Goal: Register for event/course

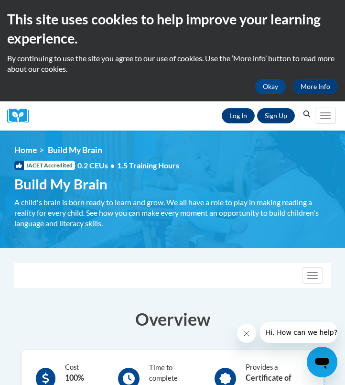
click at [274, 118] on link "Sign Up" at bounding box center [276, 115] width 38 height 15
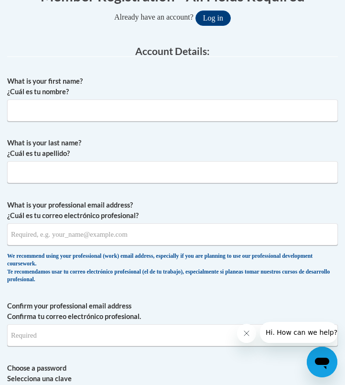
scroll to position [252, 0]
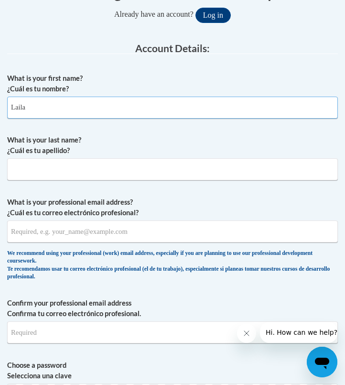
type input "Laila"
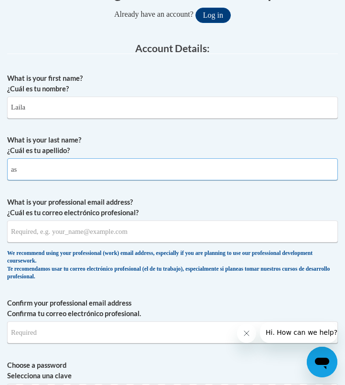
type input "a"
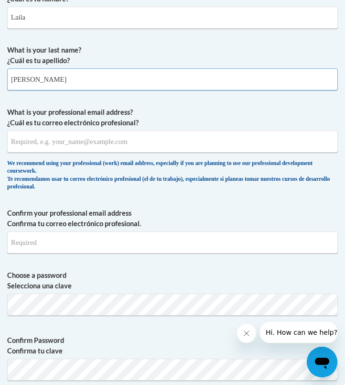
scroll to position [365, 0]
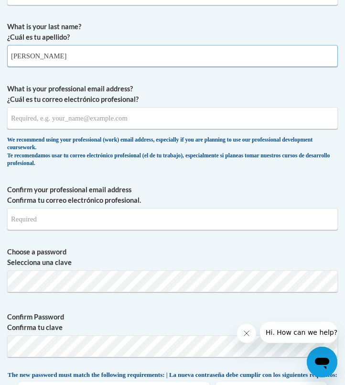
type input "Mason"
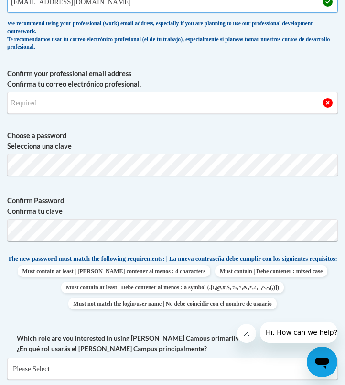
scroll to position [478, 0]
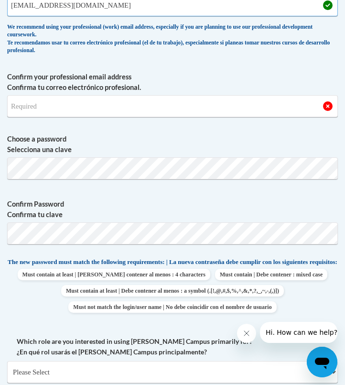
type input "lailamason12@gmail.com"
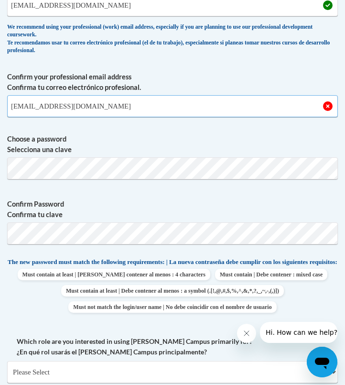
type input "lailamason12@gmail.com"
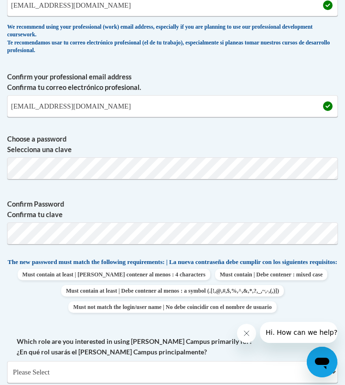
click at [71, 169] on body "This site uses cookies to help improve your learning experience. By continuing …" at bounding box center [172, 377] width 345 height 1711
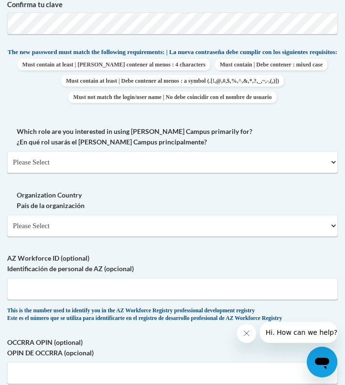
scroll to position [724, 0]
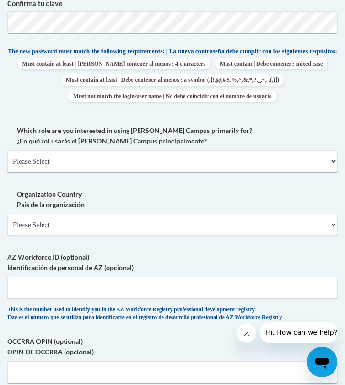
click at [50, 174] on div "Which role are you interested in using Cox Campus primarily for? ¿En qué rol us…" at bounding box center [172, 152] width 331 height 54
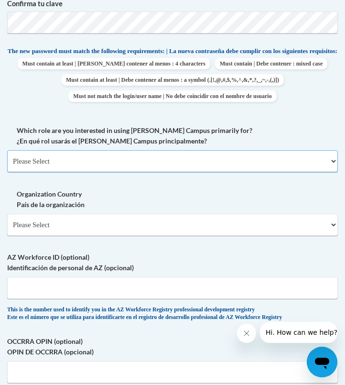
select select "5a18ea06-2b54-4451-96f2-d152daf9eac5"
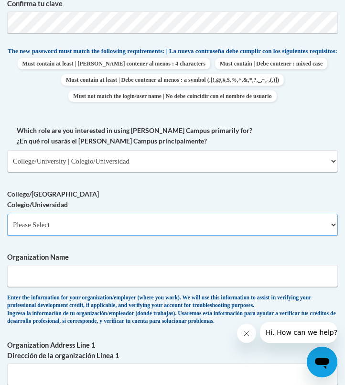
select select "99b32b07-cffc-426c-8bf6-0cd77760d84b"
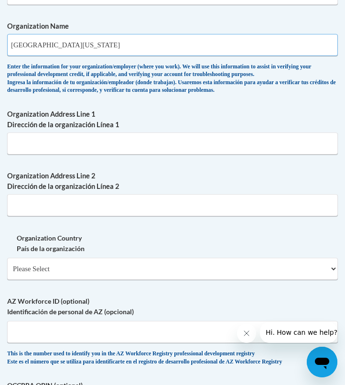
scroll to position [967, 0]
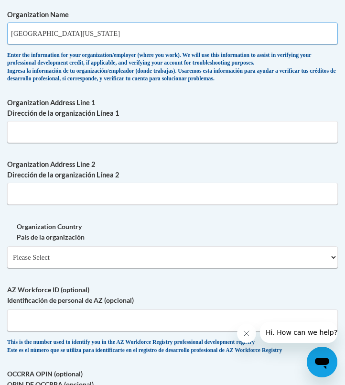
type input "Northern Illinois University"
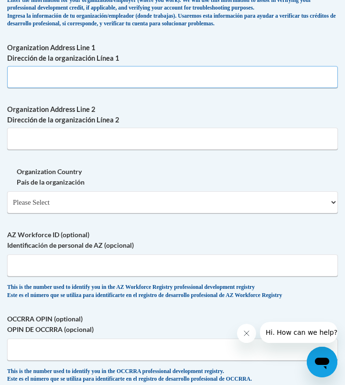
scroll to position [1024, 0]
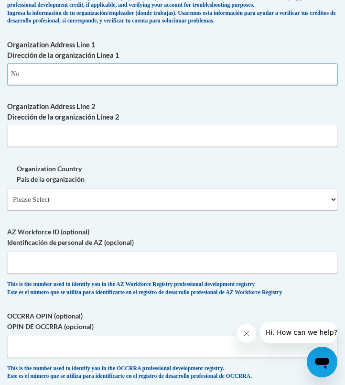
type input "N"
paste input "Northern Illinois University 1425 W. Lincoln Hwy. DeKalb, IL 60115-2828"
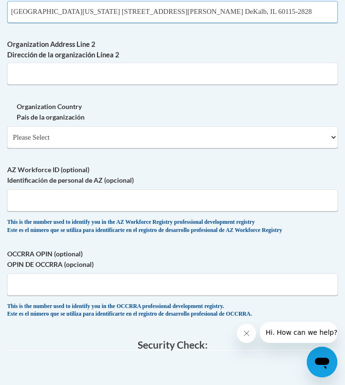
scroll to position [1099, 0]
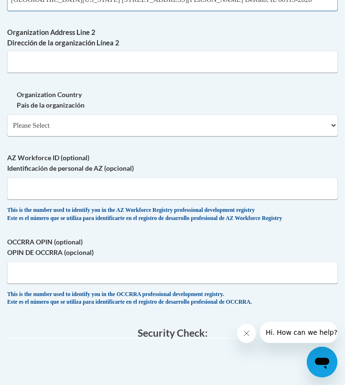
type input "Northern Illinois University 1425 W. Lincoln Hwy. DeKalb, IL 60115-2828"
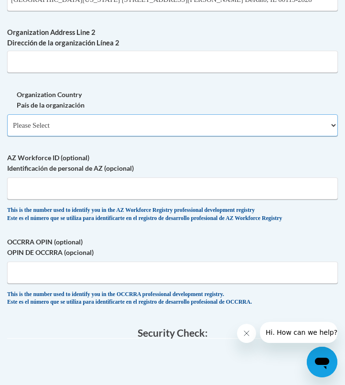
click at [81, 117] on select "Please Select United States | Estados Unidos Outside of the United States | Fue…" at bounding box center [172, 125] width 331 height 22
select select "ad49bcad-a171-4b2e-b99c-48b446064914"
select select
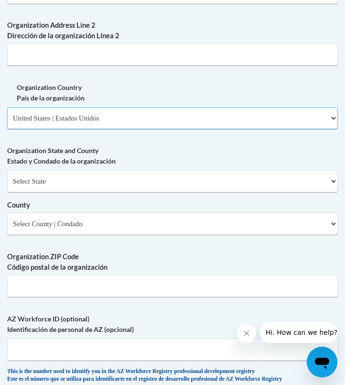
scroll to position [1107, 0]
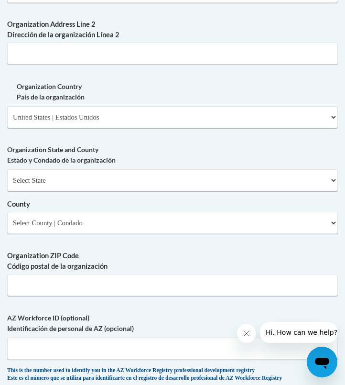
click at [48, 159] on label "Organization State and County Estado y Condado de la organización" at bounding box center [172, 154] width 331 height 21
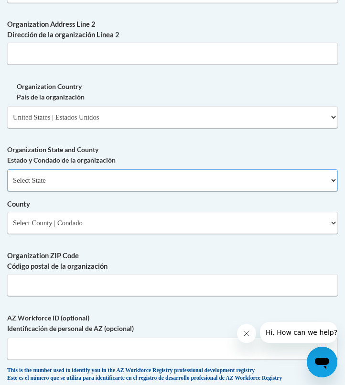
select select "Illinois"
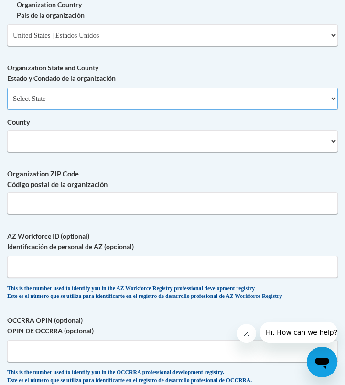
scroll to position [1217, 0]
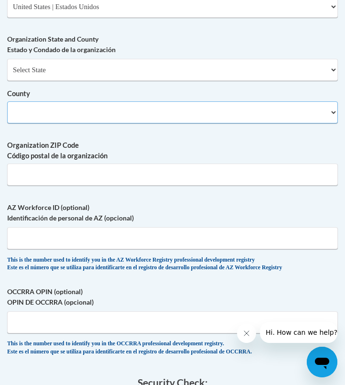
click at [65, 101] on select "County" at bounding box center [172, 112] width 331 height 22
select select "DeKalb"
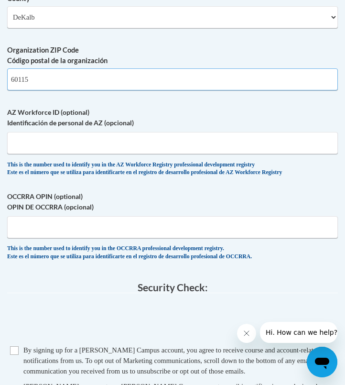
scroll to position [1325, 0]
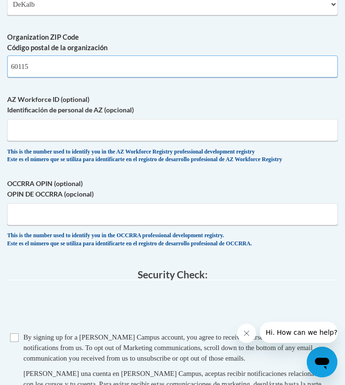
type input "60115"
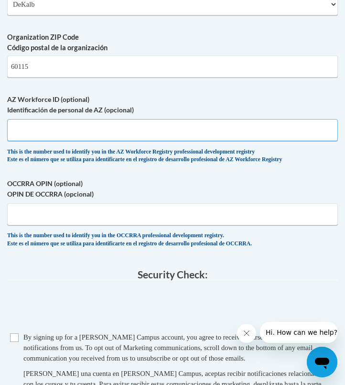
click at [113, 119] on input "AZ Workforce ID (optional) Identificación de personal de AZ (opcional)" at bounding box center [172, 130] width 331 height 22
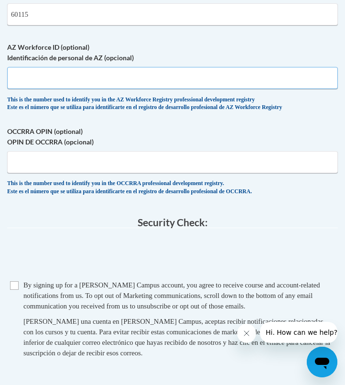
scroll to position [1395, 0]
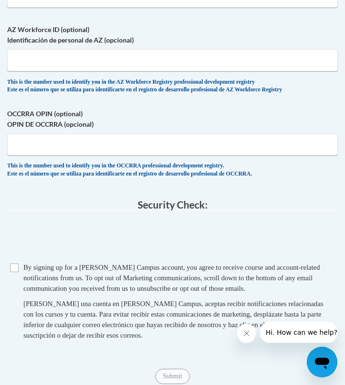
click at [15, 263] on input "Checkbox" at bounding box center [14, 267] width 9 height 9
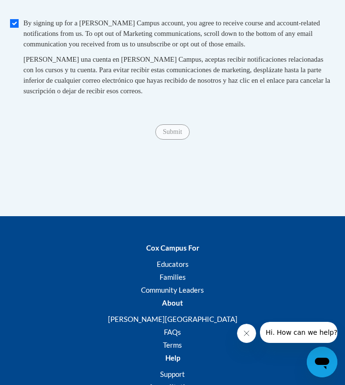
scroll to position [1621, 0]
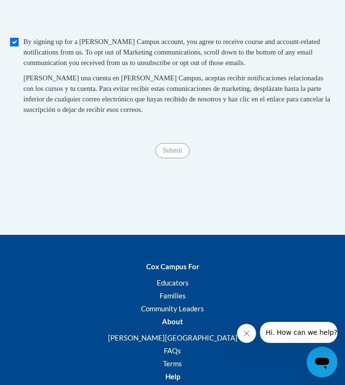
click at [171, 146] on span "Submit" at bounding box center [172, 150] width 34 height 8
click at [170, 146] on span "Submit" at bounding box center [172, 150] width 34 height 8
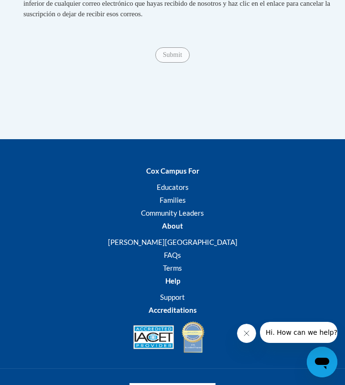
scroll to position [1623, 0]
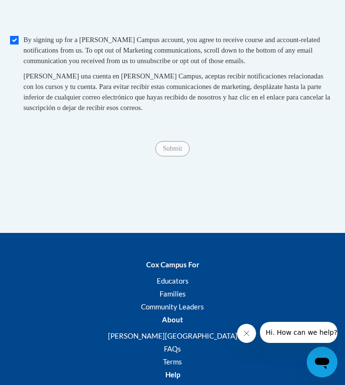
click at [164, 144] on span "Submit" at bounding box center [172, 148] width 34 height 8
click at [164, 110] on fieldset "Security Check: Enter the security code + = TextBox Checkbox" at bounding box center [172, 53] width 331 height 163
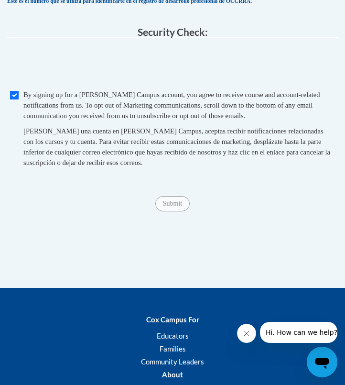
scroll to position [1494, 0]
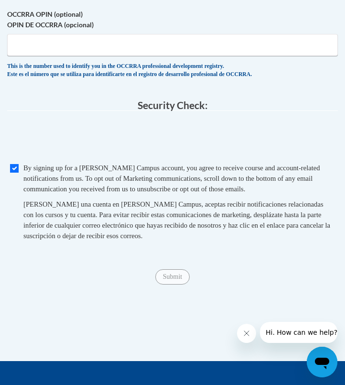
click at [18, 164] on input "Checkbox" at bounding box center [14, 168] width 9 height 9
click at [16, 164] on input "Checkbox" at bounding box center [14, 168] width 9 height 9
checkbox input "true"
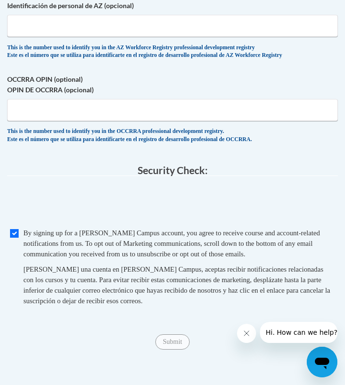
scroll to position [1425, 0]
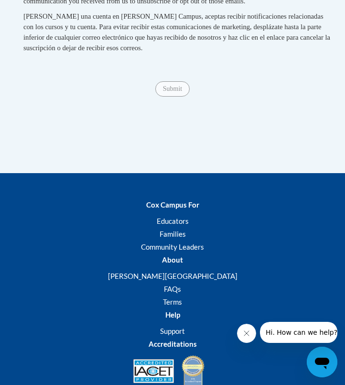
click at [160, 84] on span "Submit" at bounding box center [172, 88] width 34 height 8
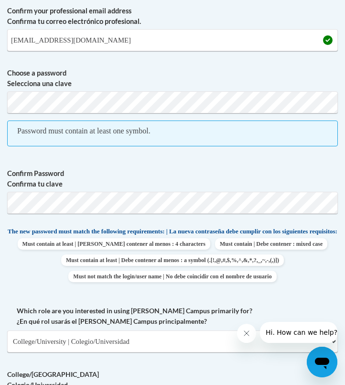
scroll to position [542, 0]
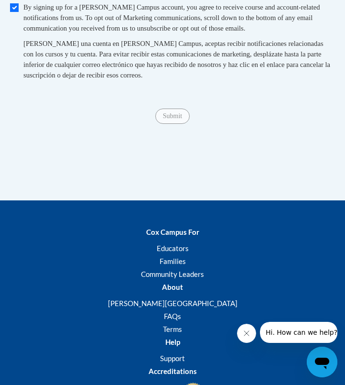
click at [166, 111] on span "Submit" at bounding box center [172, 115] width 34 height 8
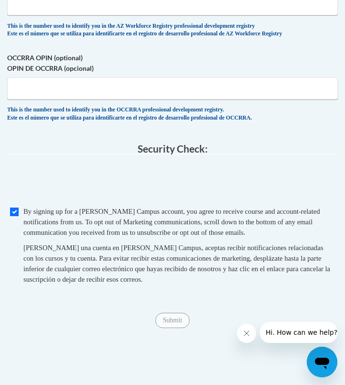
scroll to position [1449, 0]
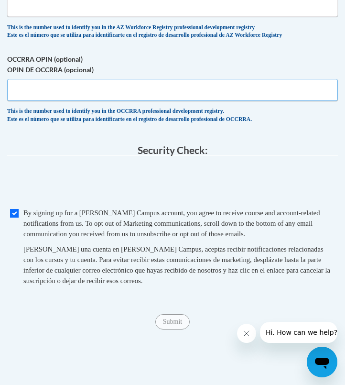
click at [74, 79] on input "OCCRRA OPIN (optional) OPIN DE OCCRRA (opcional)" at bounding box center [172, 90] width 331 height 22
type input "1"
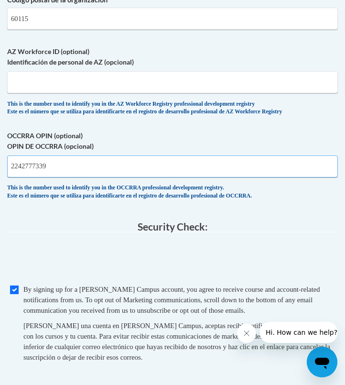
scroll to position [1357, 0]
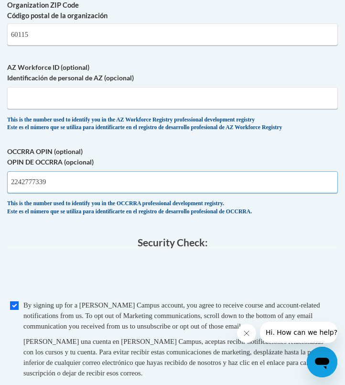
type input "2242777339"
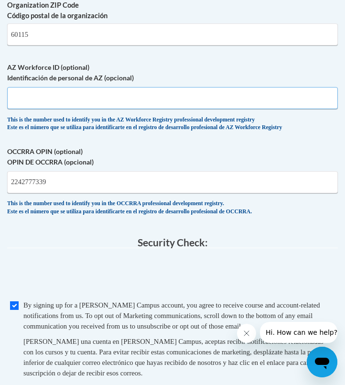
click at [56, 87] on input "AZ Workforce ID (optional) Identificación de personal de AZ (opcional)" at bounding box center [172, 98] width 331 height 22
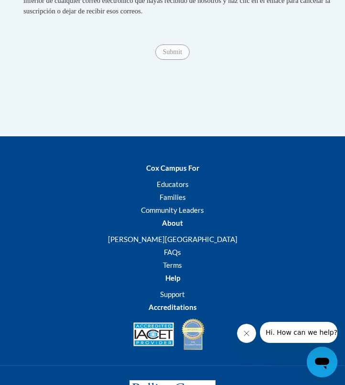
scroll to position [1730, 0]
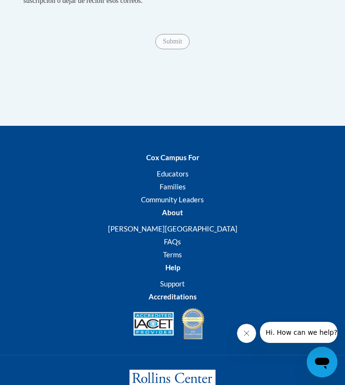
type input "2242777339"
click at [183, 37] on span "Submit" at bounding box center [172, 41] width 34 height 8
click at [182, 37] on span "Submit" at bounding box center [172, 41] width 34 height 8
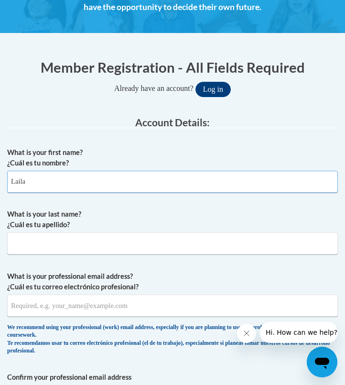
type input "Laila"
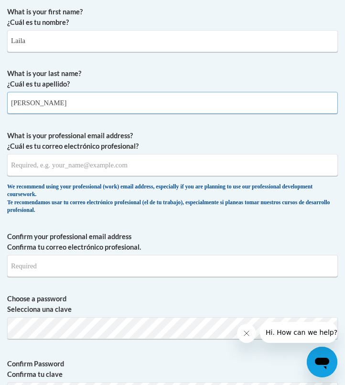
scroll to position [324, 0]
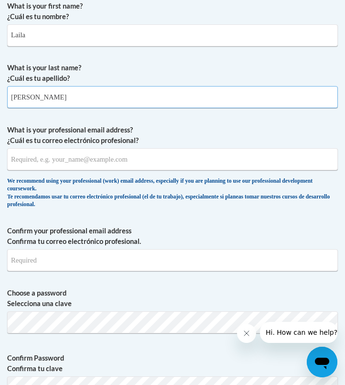
type input "Mason"
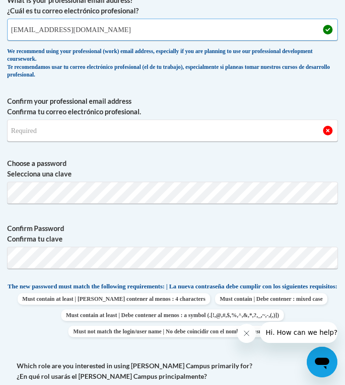
scroll to position [461, 0]
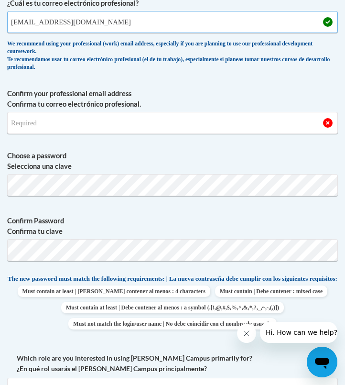
type input "z1949835@students.niu.edu"
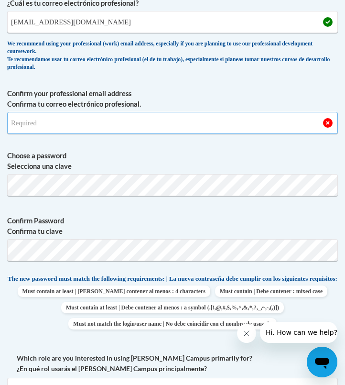
type input "l"
click at [26, 122] on input "Laila0208!" at bounding box center [172, 123] width 331 height 22
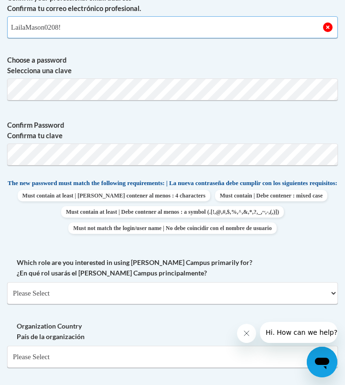
scroll to position [561, 0]
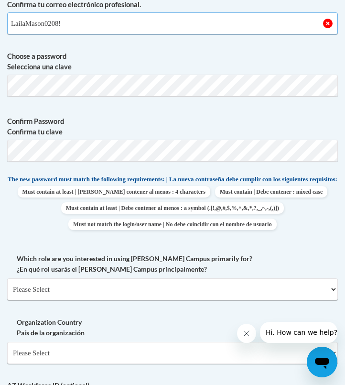
click at [33, 22] on input "LailaMason0208!" at bounding box center [172, 23] width 331 height 22
click at [71, 18] on input "Lailamason0208!" at bounding box center [172, 23] width 331 height 22
drag, startPoint x: 44, startPoint y: 26, endPoint x: 3, endPoint y: 19, distance: 41.3
click at [3, 19] on div "Member Registration - All Fields Required Already have an account? Log in Prefe…" at bounding box center [172, 207] width 345 height 1066
click at [71, 23] on input "AalaniEarly0208$" at bounding box center [172, 23] width 331 height 22
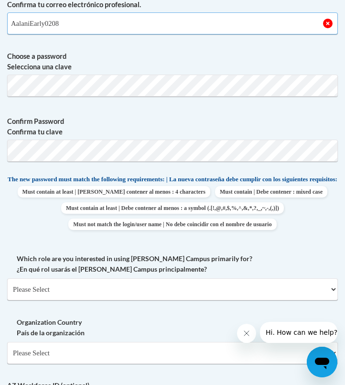
click at [45, 24] on input "AalaniEarly0208" at bounding box center [172, 23] width 331 height 22
click at [70, 26] on input "AalaniEarly$0208" at bounding box center [172, 23] width 331 height 22
click at [49, 24] on input "AalaniEarly$0208" at bounding box center [172, 23] width 331 height 22
click at [73, 24] on input "AalaniEarly$0208" at bounding box center [172, 23] width 331 height 22
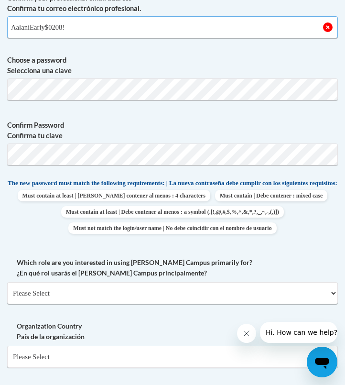
scroll to position [564, 0]
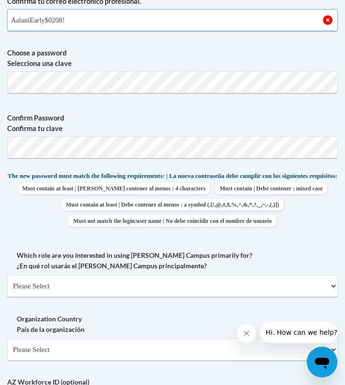
drag, startPoint x: 65, startPoint y: 19, endPoint x: 49, endPoint y: 20, distance: 15.8
click at [49, 20] on input "AalaniEarly$0208!" at bounding box center [172, 20] width 331 height 22
type input "AalaniEarly$1223!"
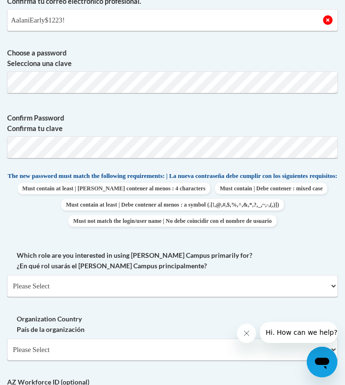
click at [146, 48] on label "Choose a password Selecciona una clave" at bounding box center [172, 58] width 331 height 21
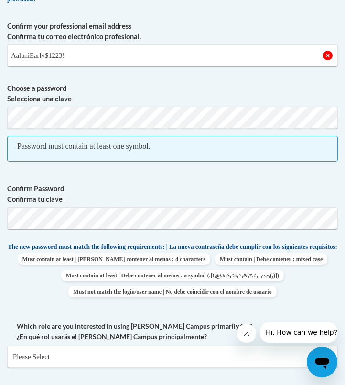
scroll to position [514, 0]
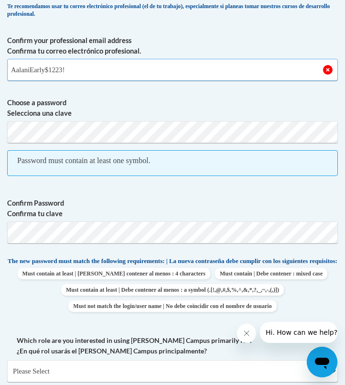
drag, startPoint x: 98, startPoint y: 63, endPoint x: 108, endPoint y: 75, distance: 15.6
click at [108, 75] on input "AalaniEarly$1223!" at bounding box center [172, 70] width 331 height 22
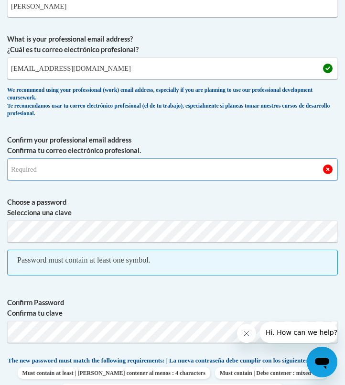
scroll to position [414, 0]
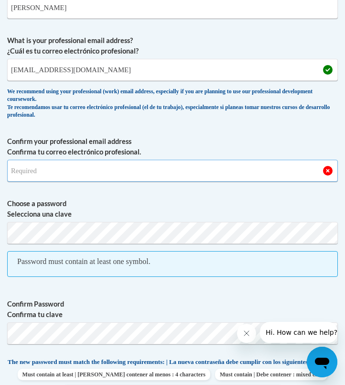
click at [74, 176] on input "Confirm your professional email address Confirma tu correo electrónico profesio…" at bounding box center [172, 171] width 331 height 22
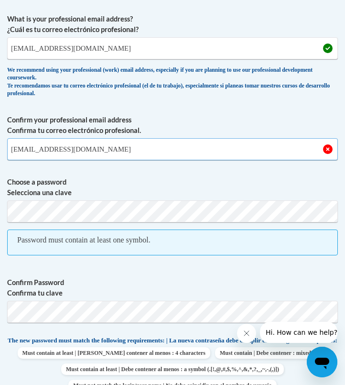
scroll to position [438, 0]
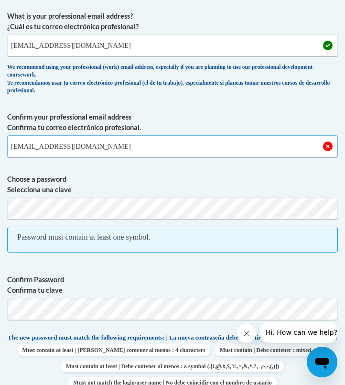
type input "z1949835@students.niu.edu"
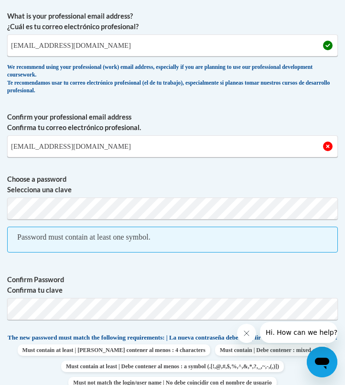
click at [131, 174] on label "Choose a password Selecciona una clave" at bounding box center [172, 184] width 331 height 21
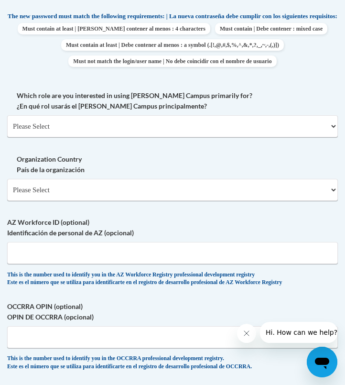
scroll to position [768, 0]
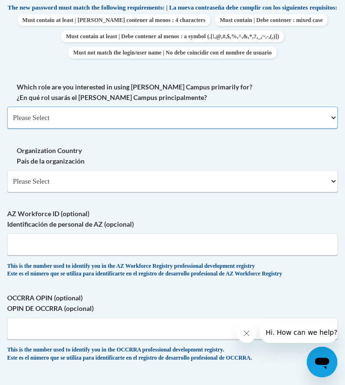
select select "5a18ea06-2b54-4451-96f2-d152daf9eac5"
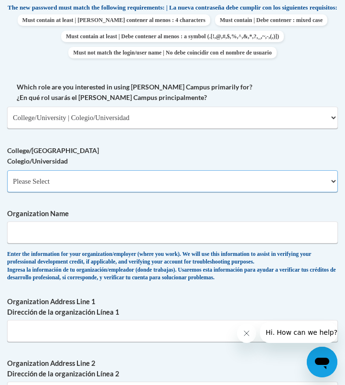
select select "99b32b07-cffc-426c-8bf6-0cd77760d84b"
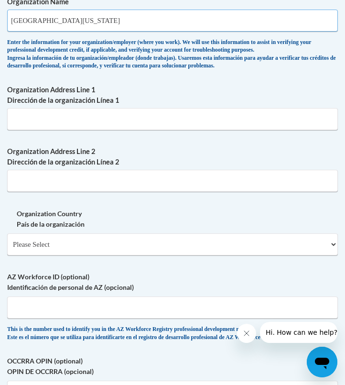
scroll to position [1021, 0]
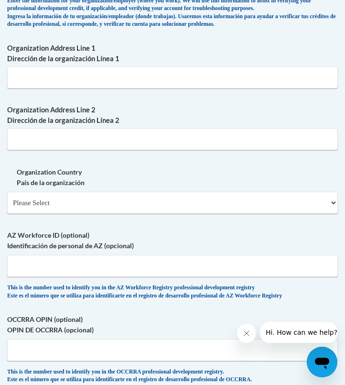
type input "Northern Illinois University"
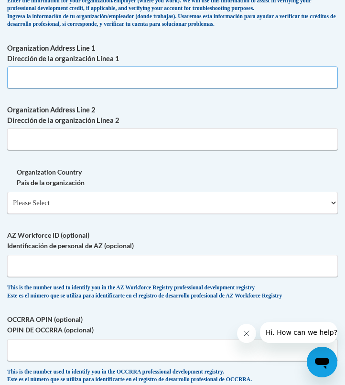
paste input "Northern Illinois University 1425 W. Lincoln Hwy. DeKalb, IL 60115-2828"
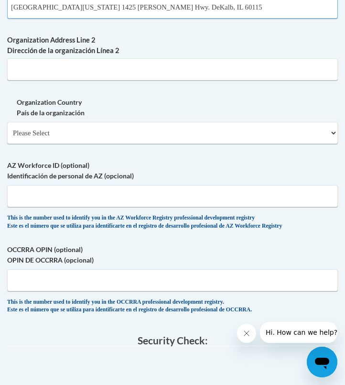
scroll to position [1094, 0]
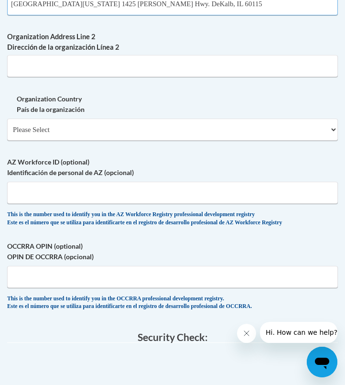
type input "Northern Illinois University 1425 W. Lincoln Hwy. DeKalb, IL 60115"
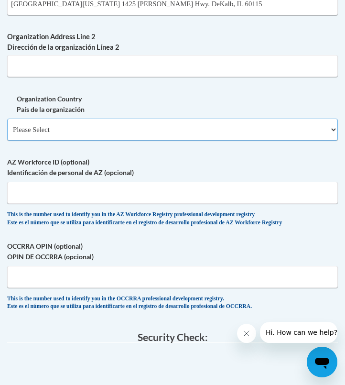
select select "ad49bcad-a171-4b2e-b99c-48b446064914"
select select
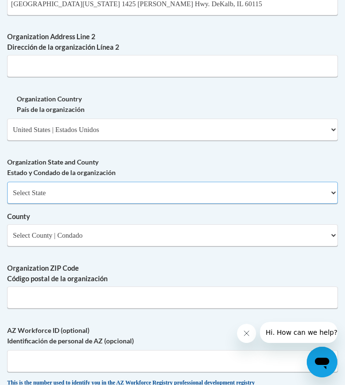
select select "Illinois"
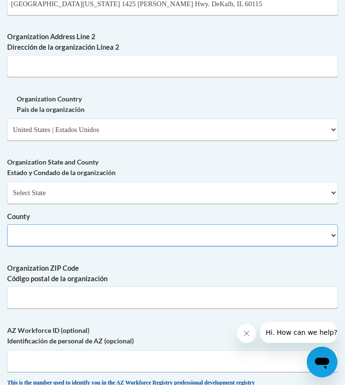
click at [44, 224] on select "County" at bounding box center [172, 235] width 331 height 22
select select "DeKalb"
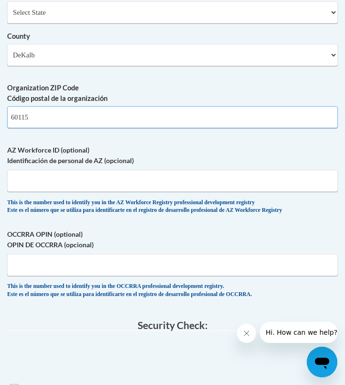
scroll to position [1307, 0]
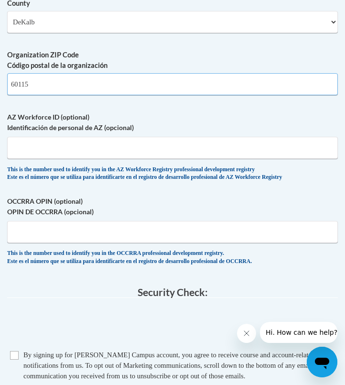
type input "60115"
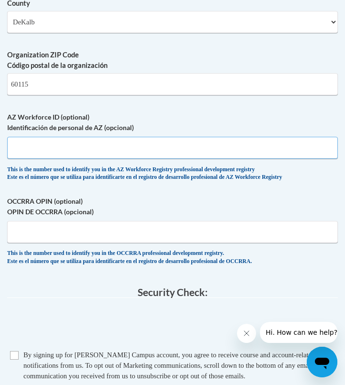
click at [60, 139] on input "AZ Workforce ID (optional) Identificación de personal de AZ (opcional)" at bounding box center [172, 148] width 331 height 22
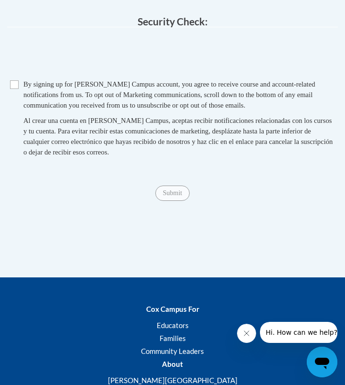
scroll to position [1572, 0]
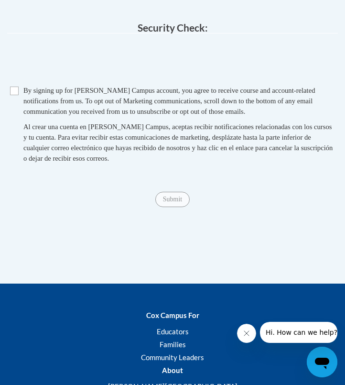
click at [12, 87] on input "Checkbox" at bounding box center [14, 91] width 9 height 9
checkbox input "true"
click at [172, 195] on span "Submit" at bounding box center [172, 199] width 34 height 8
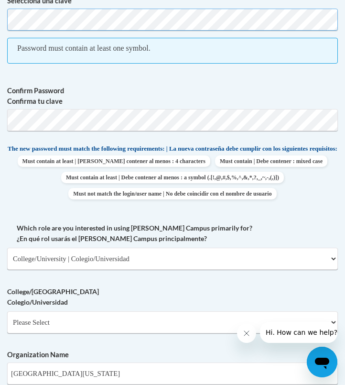
scroll to position [505, 0]
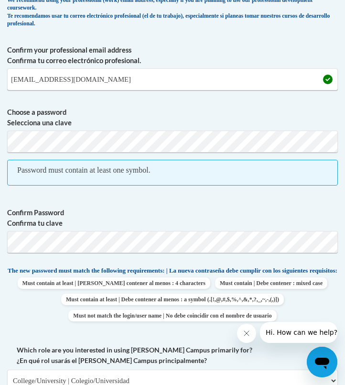
click at [109, 180] on span "Password must contain at least one symbol." at bounding box center [172, 173] width 331 height 26
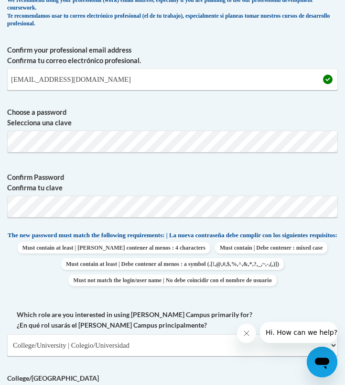
click at [106, 120] on label "Choose a password Selecciona una clave" at bounding box center [172, 117] width 331 height 21
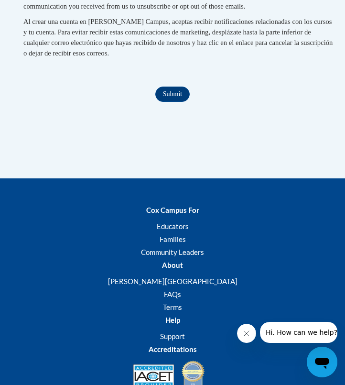
scroll to position [1634, 0]
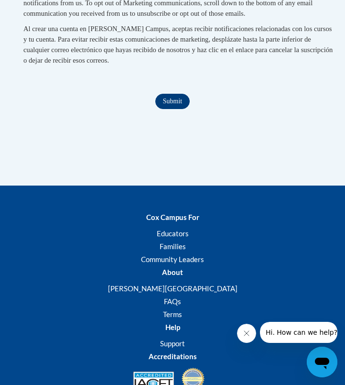
click at [175, 94] on input "Submit" at bounding box center [172, 101] width 34 height 15
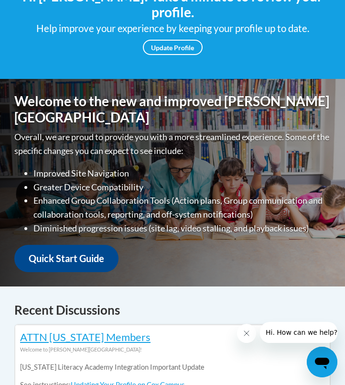
scroll to position [85, 0]
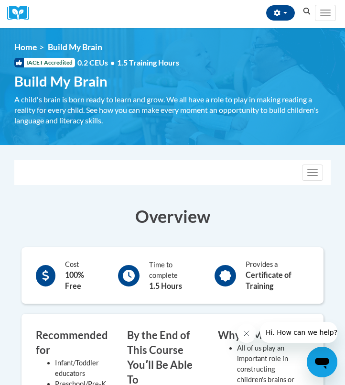
scroll to position [263, 0]
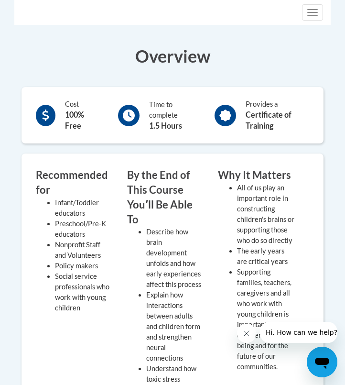
click at [141, 112] on div "Time to complete 1.5 Hours" at bounding box center [156, 115] width 90 height 37
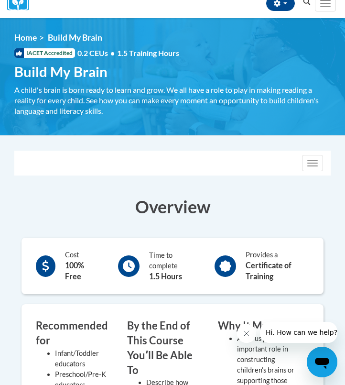
scroll to position [80, 0]
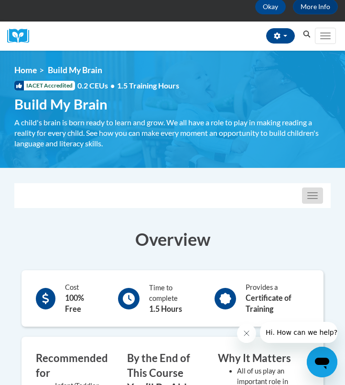
click at [304, 197] on button "Toggle navigation" at bounding box center [312, 195] width 21 height 16
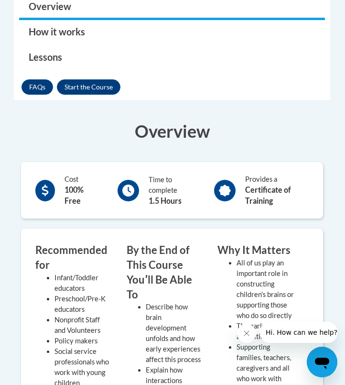
scroll to position [303, 0]
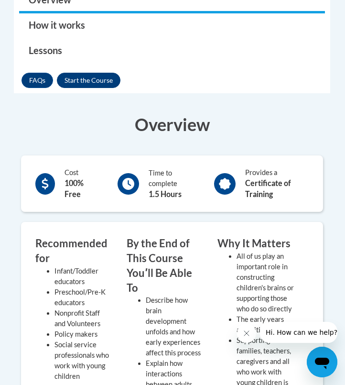
click at [83, 87] on button "Enroll" at bounding box center [89, 80] width 64 height 15
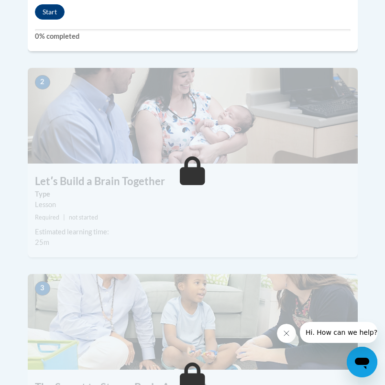
scroll to position [392, 0]
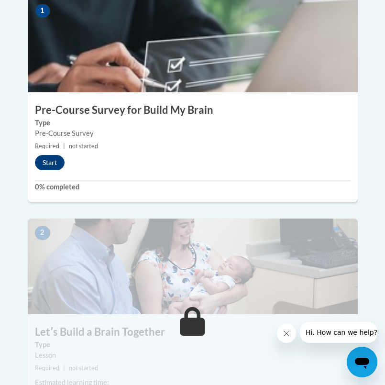
click at [47, 145] on div "1 Pre-Course Survey for Build My Brain Type Pre-Course Survey Required | not st…" at bounding box center [193, 99] width 330 height 205
click at [50, 155] on button "Start" at bounding box center [50, 162] width 30 height 15
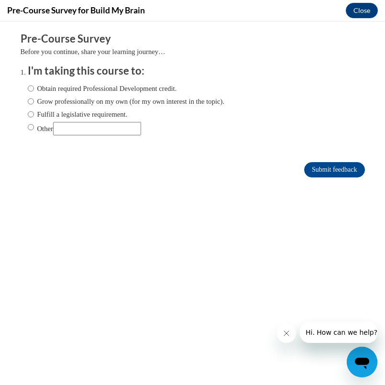
scroll to position [0, 0]
click at [173, 89] on label "Obtain required Professional Development credit." at bounding box center [102, 88] width 149 height 11
click at [34, 89] on input "Obtain required Professional Development credit." at bounding box center [31, 88] width 6 height 11
radio input "true"
click at [340, 162] on input "Submit feedback" at bounding box center [334, 169] width 60 height 15
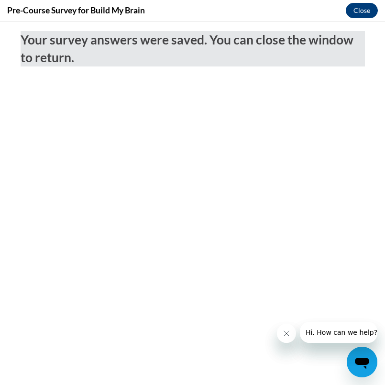
click at [345, 9] on button "Close" at bounding box center [362, 10] width 32 height 15
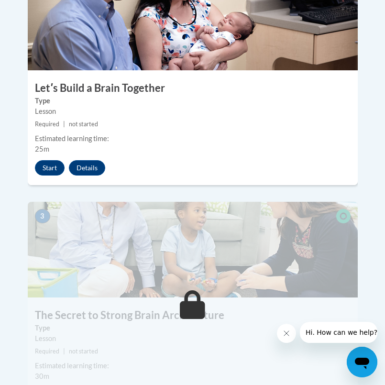
scroll to position [665, 0]
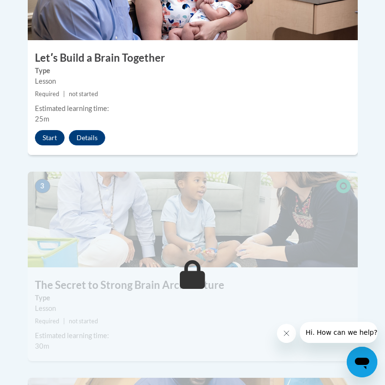
click at [53, 130] on button "Start" at bounding box center [50, 137] width 30 height 15
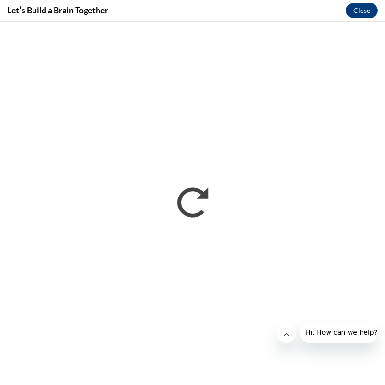
scroll to position [0, 0]
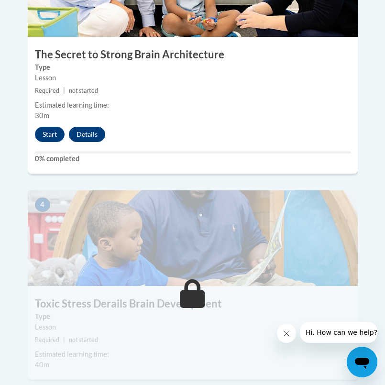
scroll to position [914, 0]
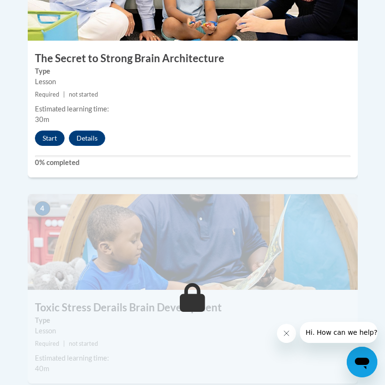
click at [48, 131] on button "Start" at bounding box center [50, 138] width 30 height 15
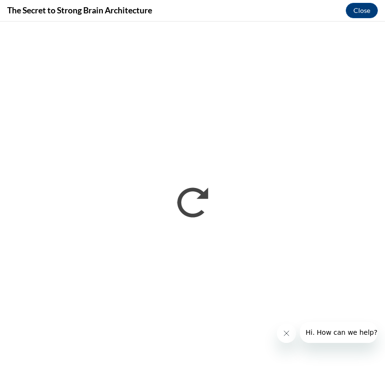
scroll to position [0, 0]
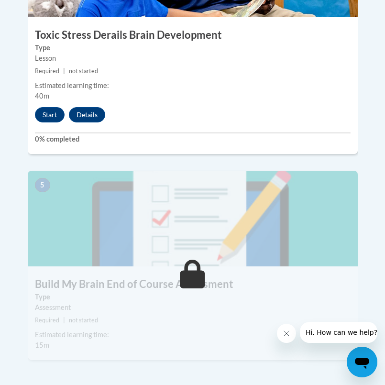
scroll to position [1185, 0]
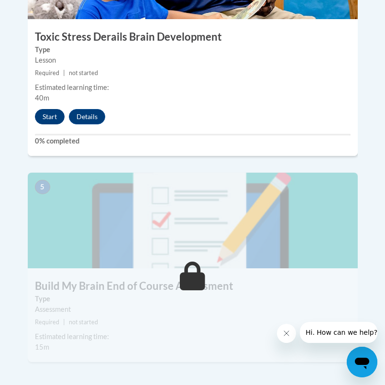
click at [53, 109] on button "Start" at bounding box center [50, 116] width 30 height 15
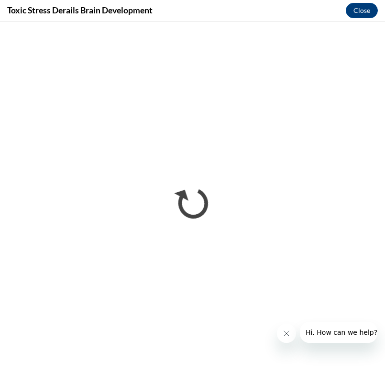
scroll to position [0, 0]
click at [289, 331] on icon "Close message from company" at bounding box center [286, 333] width 5 height 5
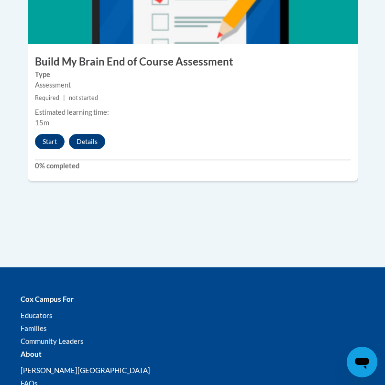
scroll to position [1352, 0]
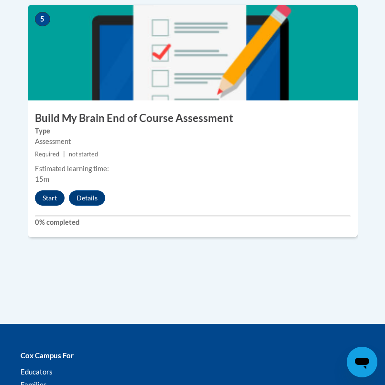
click at [51, 190] on button "Start" at bounding box center [50, 197] width 30 height 15
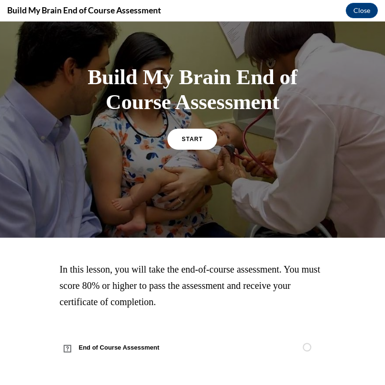
scroll to position [47, 0]
click at [206, 138] on link "START" at bounding box center [192, 139] width 52 height 22
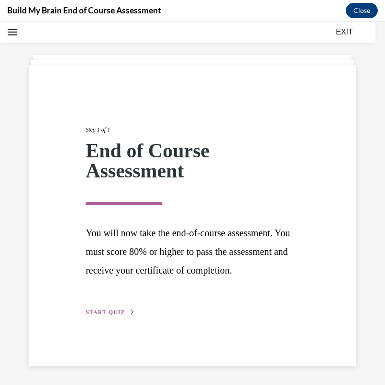
scroll to position [36, 0]
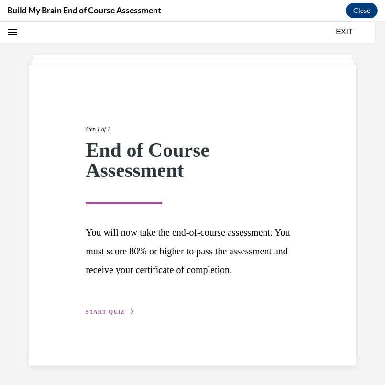
click at [124, 316] on button "START QUIZ" at bounding box center [111, 311] width 50 height 9
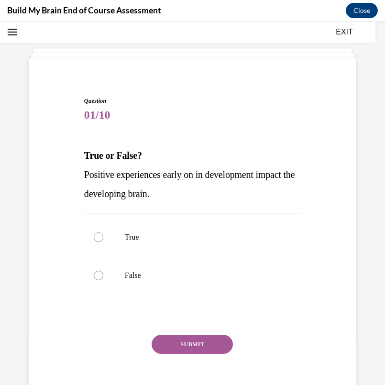
click at [114, 318] on div "Question 01/10 True or False? Positive experiences early on in development impa…" at bounding box center [192, 255] width 217 height 316
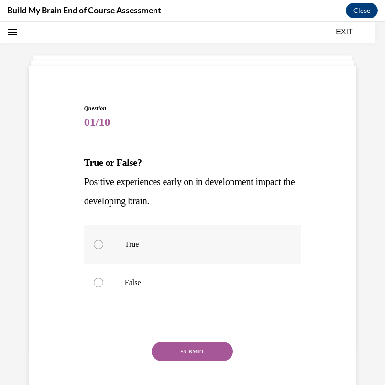
click at [123, 247] on label "True" at bounding box center [192, 244] width 217 height 38
click at [103, 247] on input "True" at bounding box center [99, 245] width 10 height 10
radio input "true"
click at [181, 352] on button "SUBMIT" at bounding box center [192, 351] width 81 height 19
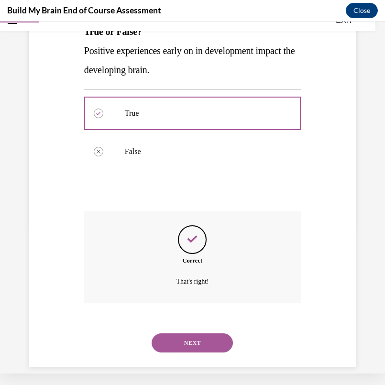
scroll to position [149, 0]
click at [180, 333] on button "NEXT" at bounding box center [192, 342] width 81 height 19
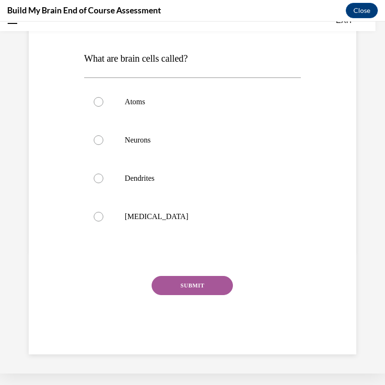
click at [182, 328] on div "Question 02/10 What are brain cells called? Atoms Neurons Dendrites Grey matter…" at bounding box center [192, 177] width 217 height 355
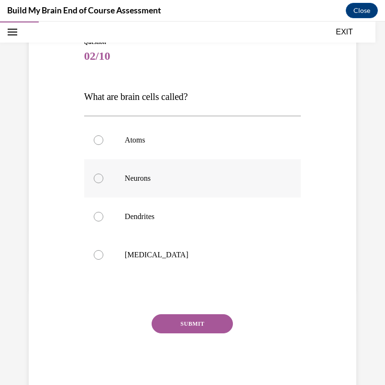
scroll to position [100, 0]
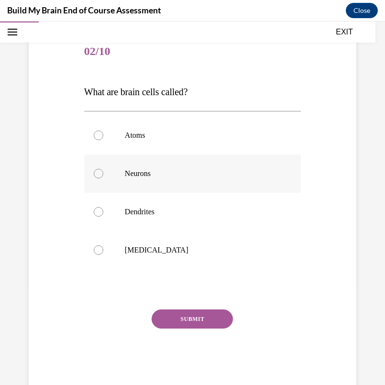
click at [146, 186] on label "Neurons" at bounding box center [192, 173] width 217 height 38
click at [103, 178] on input "Neurons" at bounding box center [99, 174] width 10 height 10
radio input "true"
click at [183, 317] on button "SUBMIT" at bounding box center [192, 318] width 81 height 19
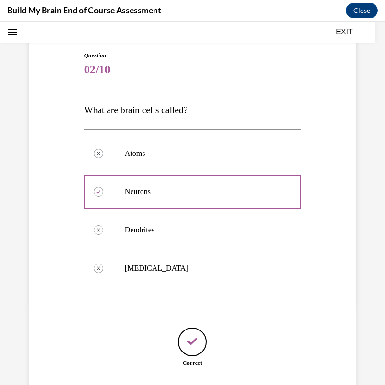
scroll to position [141, 0]
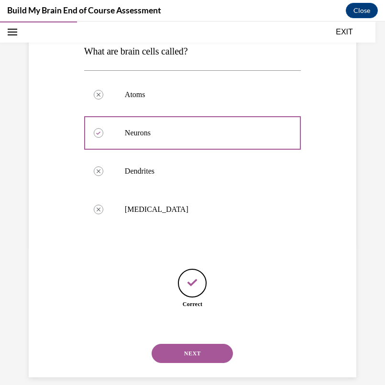
click at [184, 344] on button "NEXT" at bounding box center [192, 353] width 81 height 19
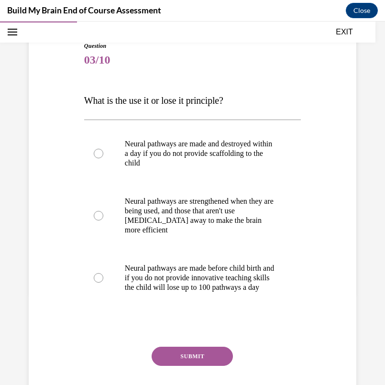
scroll to position [91, 0]
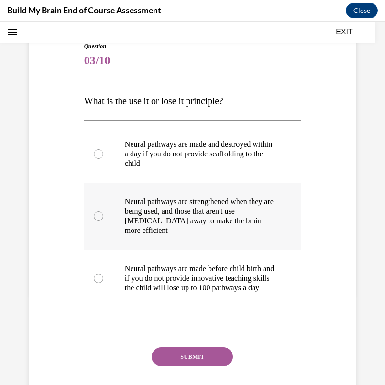
click at [196, 213] on p "Neural pathways are strengthened when they are being used, and those that aren'…" at bounding box center [201, 216] width 152 height 38
click at [103, 213] on input "Neural pathways are strengthened when they are being used, and those that aren'…" at bounding box center [99, 216] width 10 height 10
radio input "true"
click at [195, 278] on p "Neural pathways are made before child birth and if you do not provide innovativ…" at bounding box center [201, 278] width 152 height 29
click at [103, 278] on input "Neural pathways are made before child birth and if you do not provide innovativ…" at bounding box center [99, 278] width 10 height 10
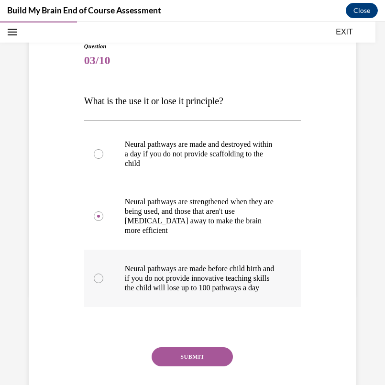
radio input "true"
click at [194, 366] on button "SUBMIT" at bounding box center [192, 356] width 81 height 19
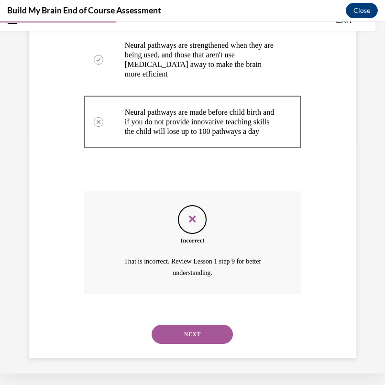
scroll to position [237, 0]
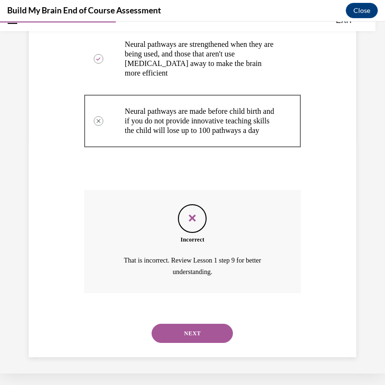
click at [189, 331] on button "NEXT" at bounding box center [192, 333] width 81 height 19
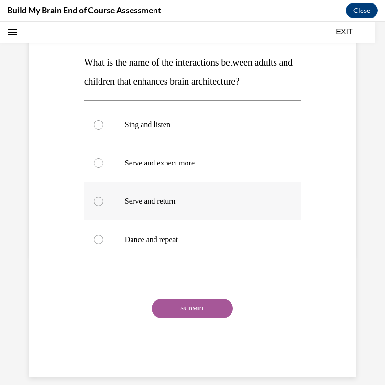
scroll to position [104, 0]
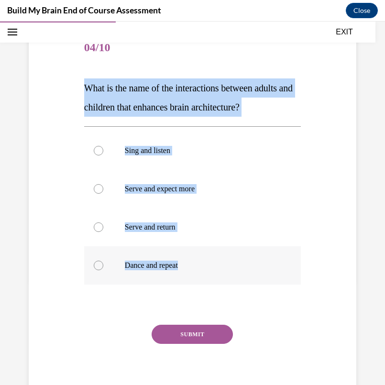
drag, startPoint x: 84, startPoint y: 83, endPoint x: 192, endPoint y: 273, distance: 218.8
click at [192, 273] on div "Question 04/10 What is the name of the interactions between adults and children…" at bounding box center [192, 216] width 217 height 374
click at [153, 218] on label "Serve and return" at bounding box center [192, 227] width 217 height 38
click at [103, 222] on input "Serve and return" at bounding box center [99, 227] width 10 height 10
radio input "true"
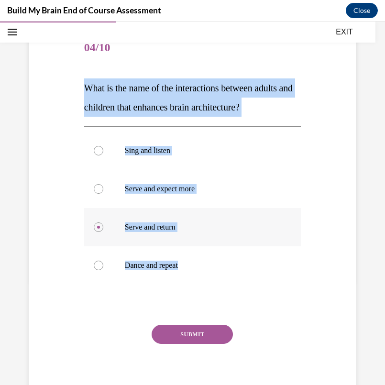
click at [148, 229] on p "Serve and return" at bounding box center [201, 227] width 152 height 10
click at [103, 229] on input "Serve and return" at bounding box center [99, 227] width 10 height 10
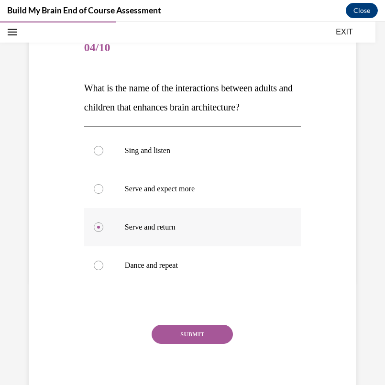
click at [148, 229] on p "Serve and return" at bounding box center [201, 227] width 152 height 10
click at [103, 229] on input "Serve and return" at bounding box center [99, 227] width 10 height 10
click at [193, 332] on button "SUBMIT" at bounding box center [192, 334] width 81 height 19
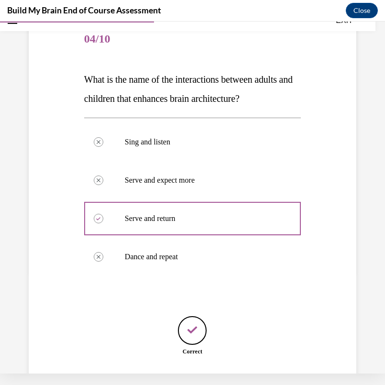
scroll to position [160, 0]
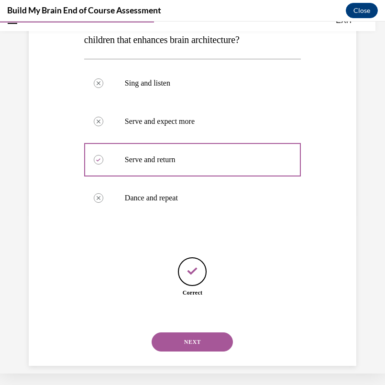
click at [197, 334] on button "NEXT" at bounding box center [192, 341] width 81 height 19
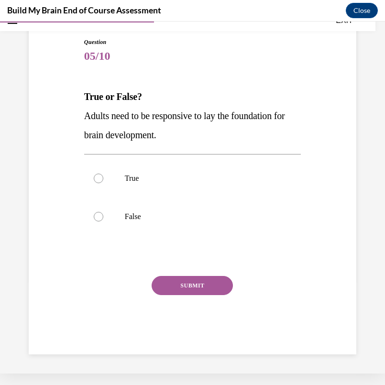
scroll to position [71, 0]
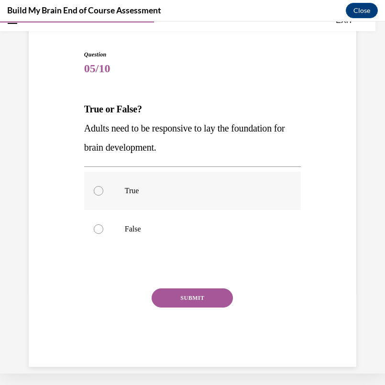
click at [123, 186] on label "True" at bounding box center [192, 191] width 217 height 38
click at [103, 186] on input "True" at bounding box center [99, 191] width 10 height 10
radio input "true"
click at [171, 301] on button "SUBMIT" at bounding box center [192, 297] width 81 height 19
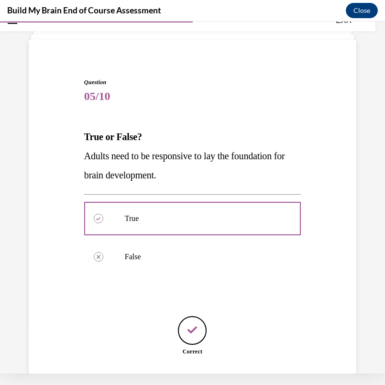
scroll to position [102, 0]
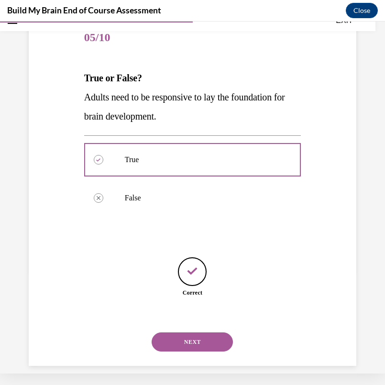
click at [187, 332] on button "NEXT" at bounding box center [192, 341] width 81 height 19
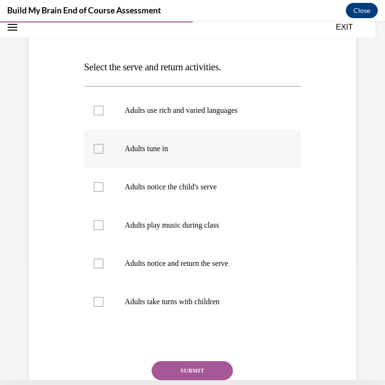
scroll to position [125, 0]
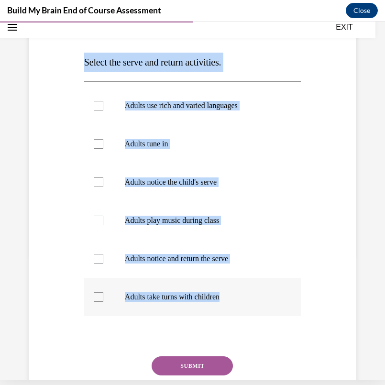
copy div "Select the serve and return activities. Adults use rich and varied languages Ad…"
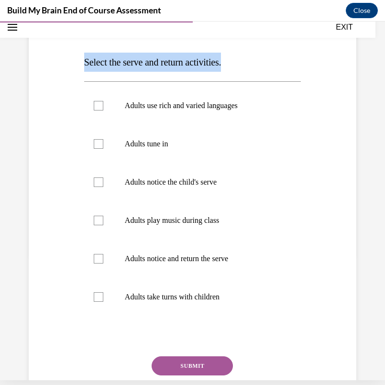
drag, startPoint x: 81, startPoint y: 65, endPoint x: 251, endPoint y: 67, distance: 170.7
click at [251, 67] on div "Question 06/10 Select the serve and return activities. Adults use rich and vari…" at bounding box center [192, 205] width 332 height 460
click at [176, 179] on p "Adults notice the child's serve" at bounding box center [201, 182] width 152 height 10
click at [103, 179] on input "Adults notice the child's serve" at bounding box center [99, 182] width 10 height 10
checkbox input "true"
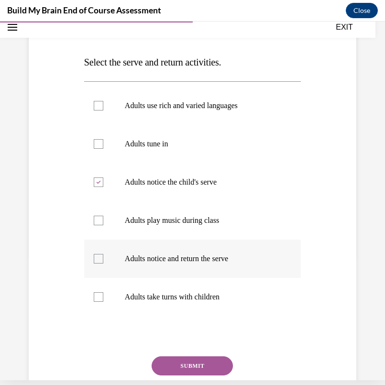
click at [170, 258] on p "Adults notice and return the serve" at bounding box center [201, 259] width 152 height 10
click at [103, 258] on input "Adults notice and return the serve" at bounding box center [99, 259] width 10 height 10
checkbox input "true"
click at [181, 361] on button "SUBMIT" at bounding box center [192, 365] width 81 height 19
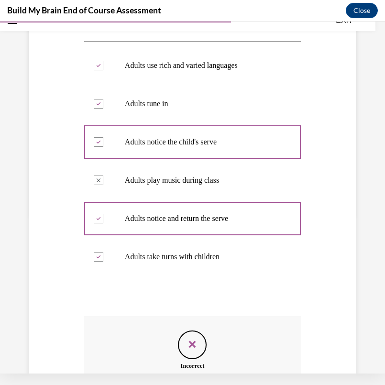
scroll to position [275, 0]
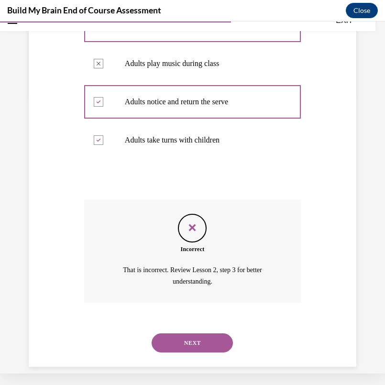
click at [188, 333] on button "NEXT" at bounding box center [192, 342] width 81 height 19
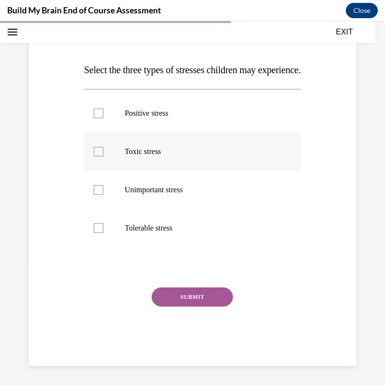
click at [135, 152] on label "Toxic stress" at bounding box center [192, 151] width 217 height 38
click at [103, 152] on input "Toxic stress" at bounding box center [99, 152] width 10 height 10
checkbox input "true"
click at [137, 132] on label "Positive stress" at bounding box center [192, 113] width 217 height 38
click at [103, 118] on input "Positive stress" at bounding box center [99, 114] width 10 height 10
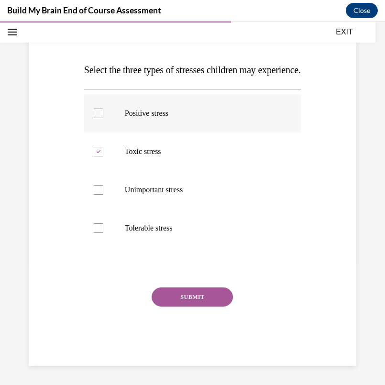
checkbox input "true"
click at [137, 252] on div "Positive stress Toxic stress Unimportant stress Tolerable stress" at bounding box center [192, 170] width 217 height 163
click at [101, 247] on label "Tolerable stress" at bounding box center [192, 228] width 217 height 38
click at [101, 233] on input "Tolerable stress" at bounding box center [99, 228] width 10 height 10
checkbox input "true"
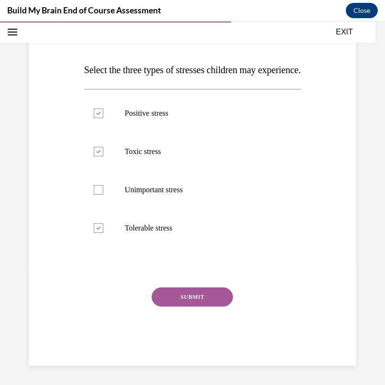
click at [176, 328] on div "SUBMIT" at bounding box center [192, 311] width 217 height 48
click at [194, 306] on button "SUBMIT" at bounding box center [192, 296] width 81 height 19
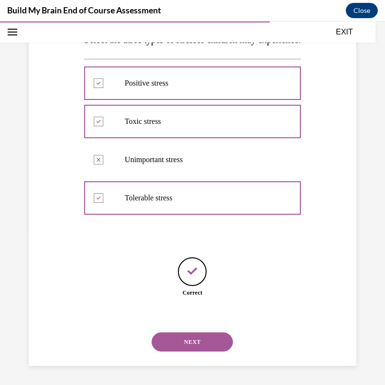
scroll to position [160, 0]
click at [182, 357] on div "NEXT" at bounding box center [192, 342] width 217 height 38
click at [180, 347] on button "NEXT" at bounding box center [192, 341] width 81 height 19
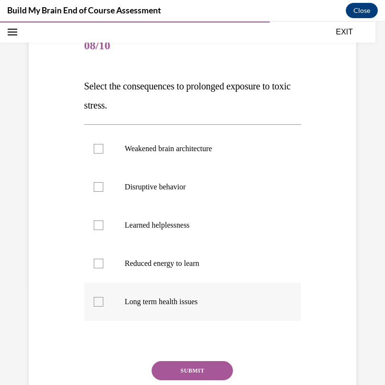
scroll to position [106, 0]
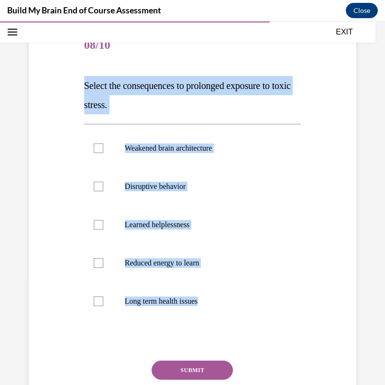
copy div "Select the consequences to prolonged exposure to toxic stress. Weakened brain a…"
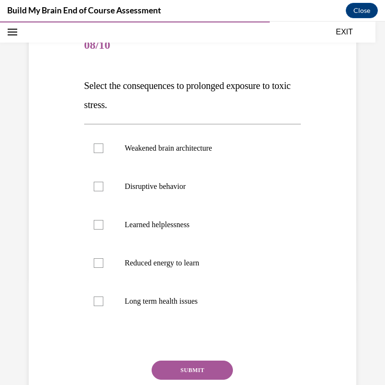
drag, startPoint x: 84, startPoint y: 81, endPoint x: 250, endPoint y: 65, distance: 166.7
click at [249, 66] on div "Question 08/10 Select the consequences to prolonged exposure to toxic stress. W…" at bounding box center [192, 233] width 217 height 412
drag, startPoint x: 142, startPoint y: 151, endPoint x: 159, endPoint y: 149, distance: 17.3
click at [142, 152] on p "Weakened brain architecture" at bounding box center [201, 148] width 152 height 10
click at [103, 152] on input "Weakened brain architecture" at bounding box center [99, 148] width 10 height 10
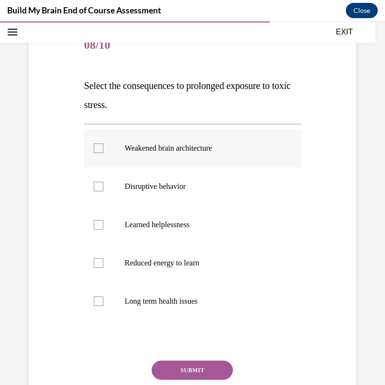
checkbox input "true"
click at [142, 196] on label "Disruptive behavior" at bounding box center [192, 186] width 217 height 38
click at [103, 191] on input "Disruptive behavior" at bounding box center [99, 187] width 10 height 10
checkbox input "true"
click at [167, 231] on label "Learned helplessness" at bounding box center [192, 225] width 217 height 38
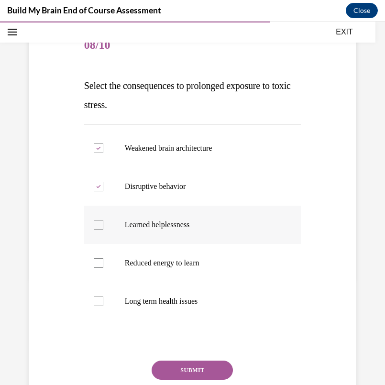
click at [103, 229] on input "Learned helplessness" at bounding box center [99, 225] width 10 height 10
checkbox input "true"
click at [162, 300] on p "Long term health issues" at bounding box center [201, 301] width 152 height 10
click at [103, 300] on input "Long term health issues" at bounding box center [99, 301] width 10 height 10
checkbox input "true"
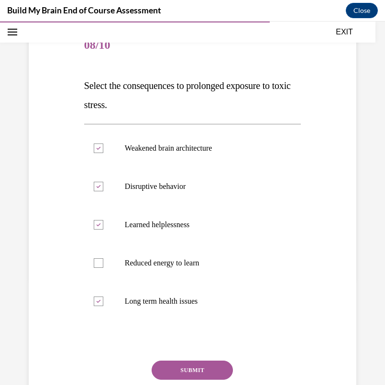
click at [191, 369] on button "SUBMIT" at bounding box center [192, 369] width 81 height 19
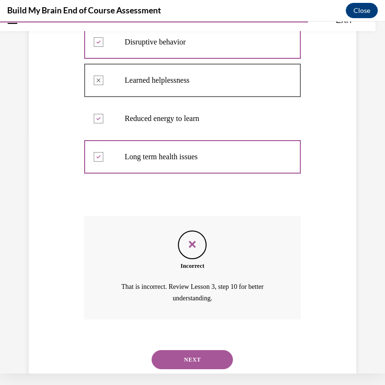
scroll to position [256, 0]
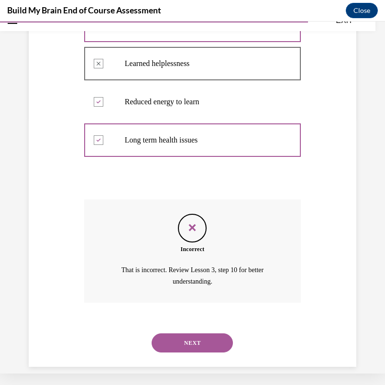
click at [191, 333] on button "NEXT" at bounding box center [192, 342] width 81 height 19
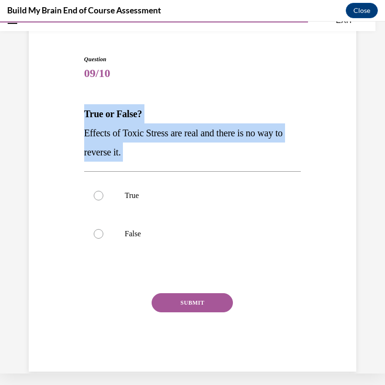
drag, startPoint x: 80, startPoint y: 105, endPoint x: 135, endPoint y: 162, distance: 79.4
click at [136, 162] on div "Question 09/10 True or False? Effects of Toxic Stress are real and there is no …" at bounding box center [192, 198] width 332 height 345
copy div "True or False? Effects of Toxic Stress are real and there is no way to reverse …"
click at [127, 225] on label "False" at bounding box center [192, 234] width 217 height 38
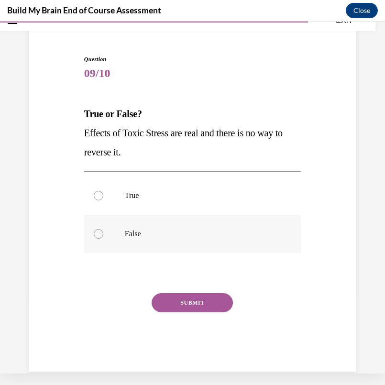
click at [103, 229] on input "False" at bounding box center [99, 234] width 10 height 10
radio input "true"
click at [192, 309] on button "SUBMIT" at bounding box center [192, 302] width 81 height 19
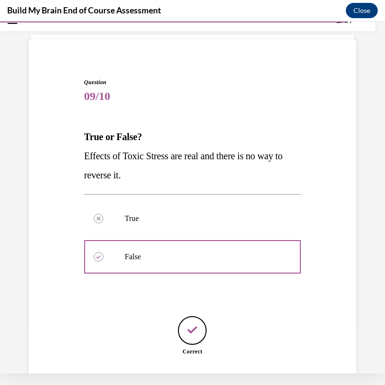
scroll to position [102, 0]
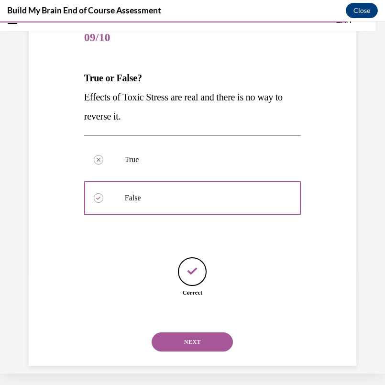
click at [192, 332] on button "NEXT" at bounding box center [192, 341] width 81 height 19
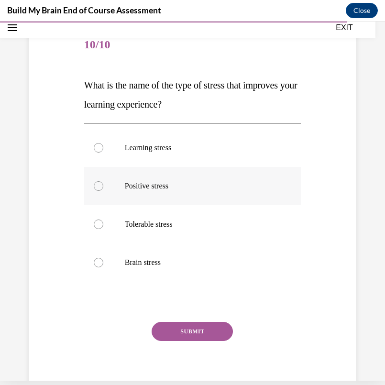
click at [125, 189] on p "Positive stress" at bounding box center [201, 186] width 152 height 10
click at [103, 189] on input "Positive stress" at bounding box center [99, 186] width 10 height 10
radio input "true"
click at [99, 185] on div at bounding box center [99, 186] width 10 height 10
click at [99, 185] on input "Positive stress" at bounding box center [99, 186] width 10 height 10
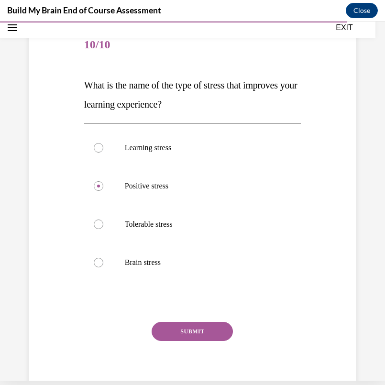
click at [188, 330] on button "SUBMIT" at bounding box center [192, 331] width 81 height 19
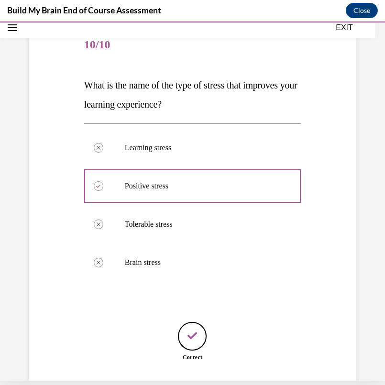
scroll to position [101, 0]
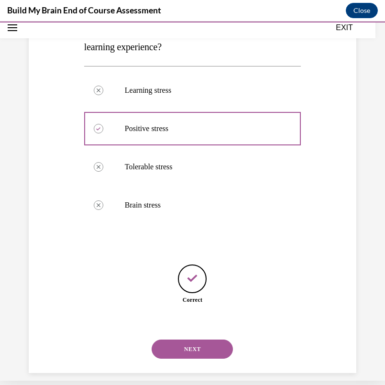
click at [188, 339] on button "NEXT" at bounding box center [192, 348] width 81 height 19
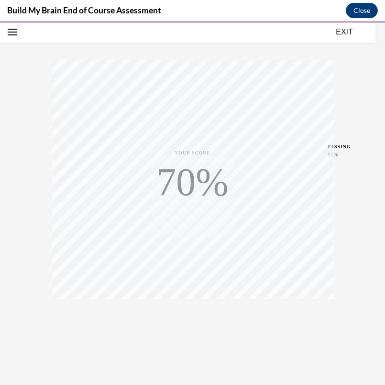
scroll to position [127, 0]
click at [192, 327] on icon "button" at bounding box center [192, 326] width 34 height 11
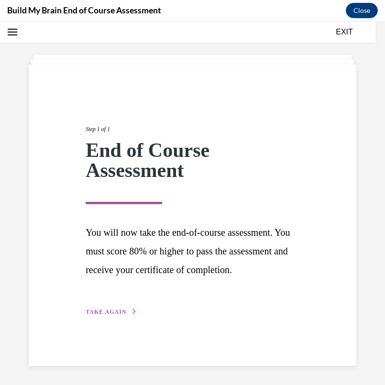
scroll to position [36, 0]
click at [111, 316] on div "Step 1 of 1 End of Course Assessment You will now take the end-of-course assess…" at bounding box center [192, 210] width 228 height 214
click at [111, 315] on span "TAKE AGAIN" at bounding box center [106, 311] width 41 height 7
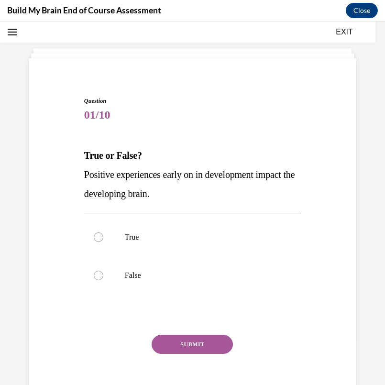
scroll to position [33, 0]
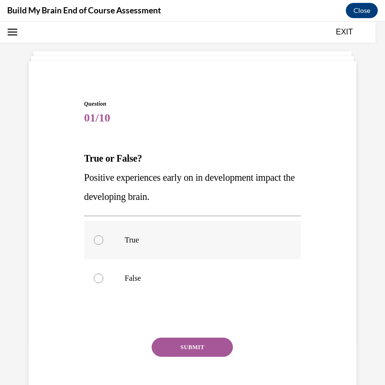
click at [136, 231] on label "True" at bounding box center [192, 240] width 217 height 38
click at [103, 235] on input "True" at bounding box center [99, 240] width 10 height 10
radio input "true"
click at [185, 344] on button "SUBMIT" at bounding box center [192, 347] width 81 height 19
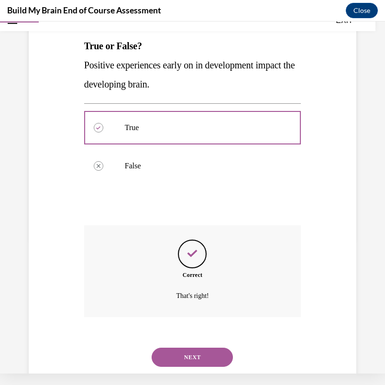
scroll to position [149, 0]
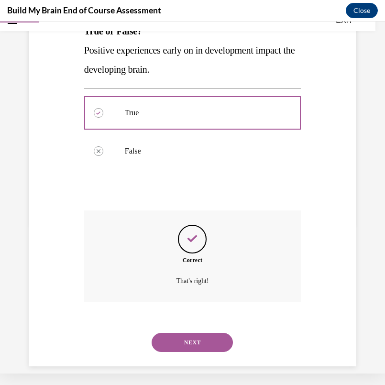
click at [190, 338] on button "NEXT" at bounding box center [192, 342] width 81 height 19
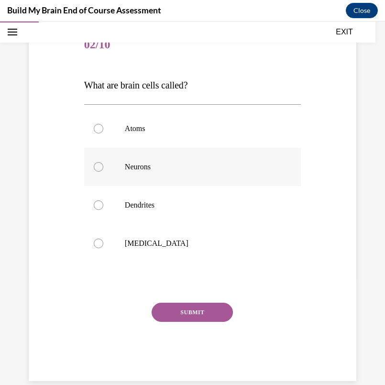
click at [139, 174] on label "Neurons" at bounding box center [192, 167] width 217 height 38
click at [103, 172] on input "Neurons" at bounding box center [99, 167] width 10 height 10
radio input "true"
click at [175, 303] on button "SUBMIT" at bounding box center [192, 312] width 81 height 19
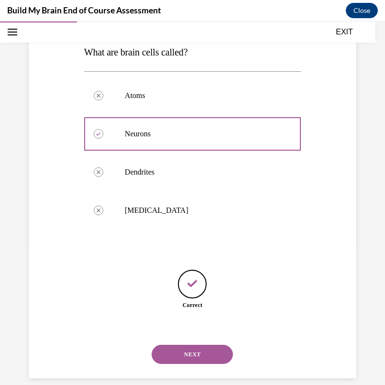
scroll to position [141, 0]
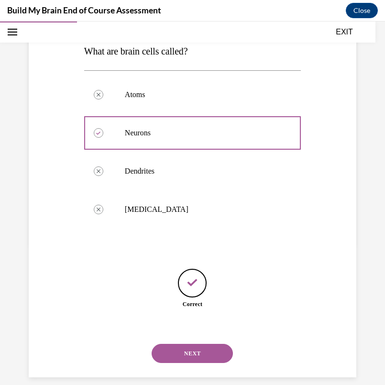
click at [188, 346] on button "NEXT" at bounding box center [192, 353] width 81 height 19
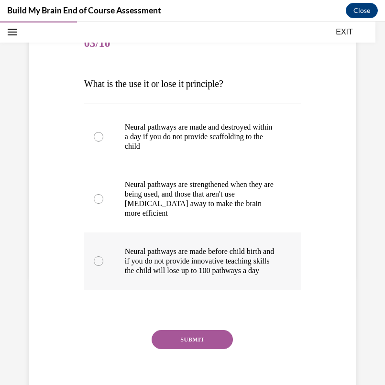
scroll to position [109, 0]
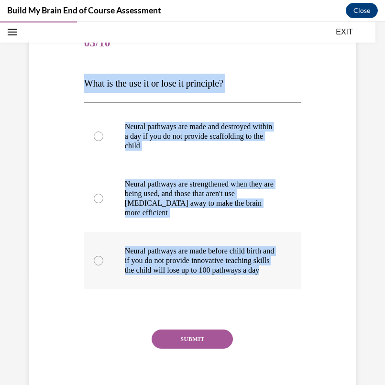
drag, startPoint x: 83, startPoint y: 80, endPoint x: 168, endPoint y: 285, distance: 221.8
click at [168, 285] on div "Question 03/10 What is the use it or lose it principle? Neural pathways are mad…" at bounding box center [192, 209] width 221 height 398
copy div "What is the use it or lose it principle? Neural pathways are made and destroyed…"
click at [196, 191] on p "Neural pathways are strengthened when they are being used, and those that aren'…" at bounding box center [201, 198] width 152 height 38
click at [103, 194] on input "Neural pathways are strengthened when they are being used, and those that aren'…" at bounding box center [99, 199] width 10 height 10
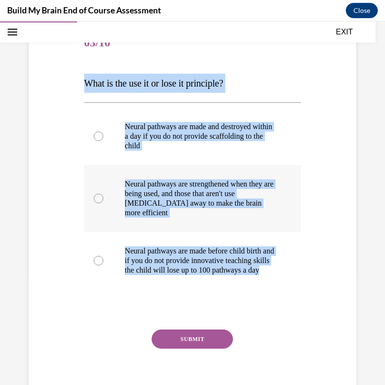
radio input "true"
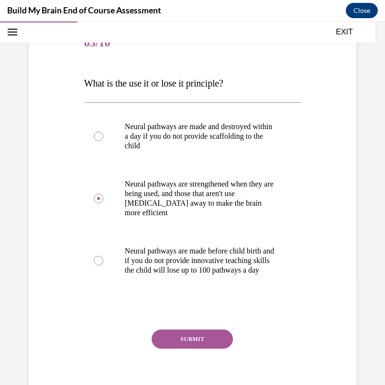
click at [193, 349] on button "SUBMIT" at bounding box center [192, 338] width 81 height 19
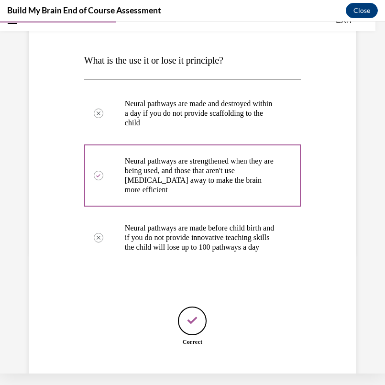
scroll to position [179, 0]
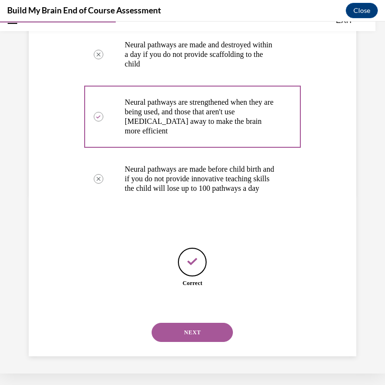
click at [189, 332] on button "NEXT" at bounding box center [192, 332] width 81 height 19
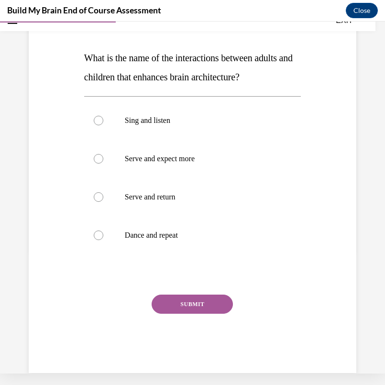
scroll to position [0, 0]
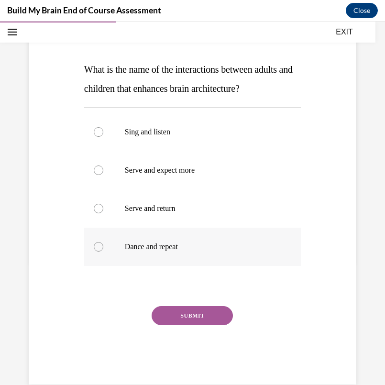
click at [141, 229] on label "Dance and repeat" at bounding box center [192, 247] width 217 height 38
click at [103, 242] on input "Dance and repeat" at bounding box center [99, 247] width 10 height 10
radio input "true"
click at [137, 222] on label "Serve and return" at bounding box center [192, 208] width 217 height 38
click at [103, 213] on input "Serve and return" at bounding box center [99, 209] width 10 height 10
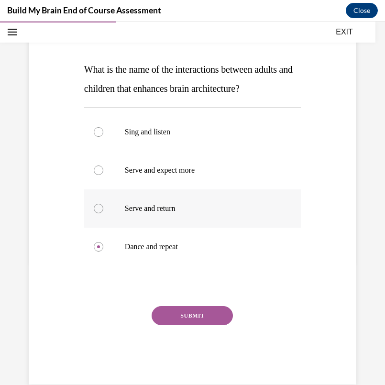
radio input "true"
click at [180, 333] on div "SUBMIT" at bounding box center [192, 330] width 217 height 48
click at [174, 324] on button "SUBMIT" at bounding box center [192, 315] width 81 height 19
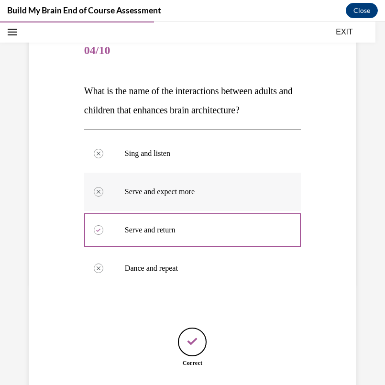
scroll to position [160, 0]
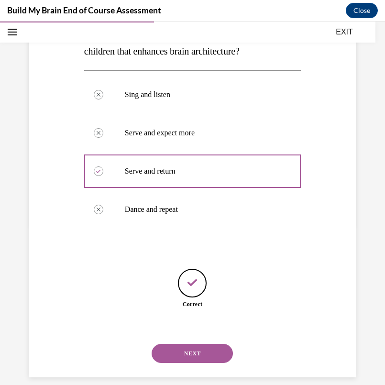
click at [177, 344] on button "NEXT" at bounding box center [192, 353] width 81 height 19
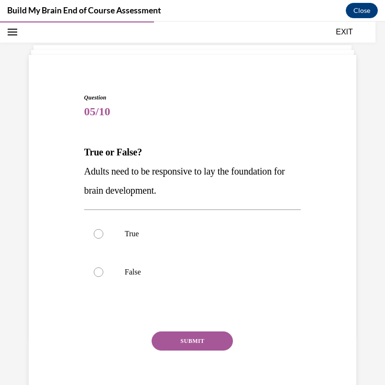
scroll to position [34, 0]
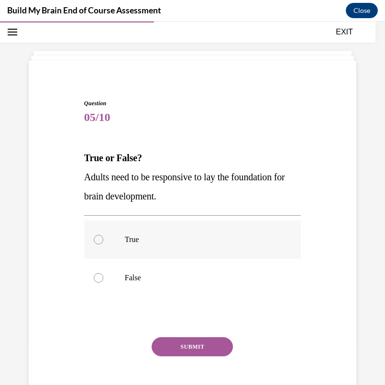
click at [114, 256] on label "True" at bounding box center [192, 239] width 217 height 38
click at [103, 244] on input "True" at bounding box center [99, 240] width 10 height 10
radio input "true"
click at [183, 344] on button "SUBMIT" at bounding box center [192, 346] width 81 height 19
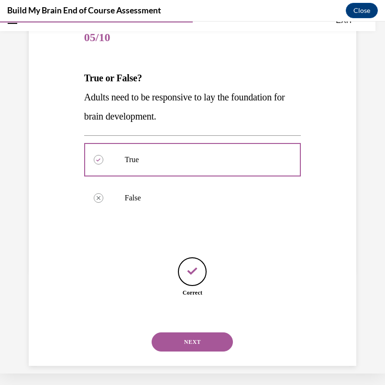
scroll to position [102, 0]
click at [189, 332] on button "NEXT" at bounding box center [192, 341] width 81 height 19
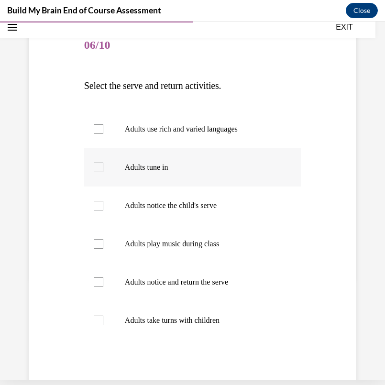
scroll to position [133, 0]
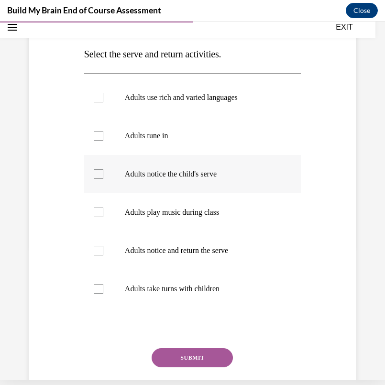
click at [144, 174] on p "Adults notice the child's serve" at bounding box center [201, 174] width 152 height 10
click at [103, 174] on input "Adults notice the child's serve" at bounding box center [99, 174] width 10 height 10
checkbox input "true"
click at [159, 251] on p "Adults notice and return the serve" at bounding box center [201, 251] width 152 height 10
click at [103, 251] on input "Adults notice and return the serve" at bounding box center [99, 251] width 10 height 10
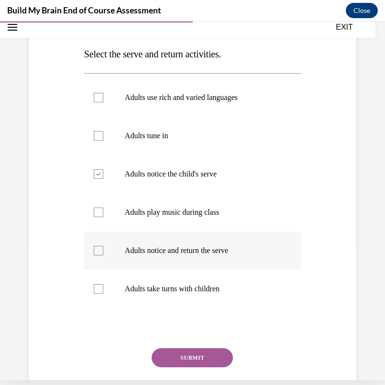
checkbox input "true"
click at [184, 360] on button "SUBMIT" at bounding box center [192, 357] width 81 height 19
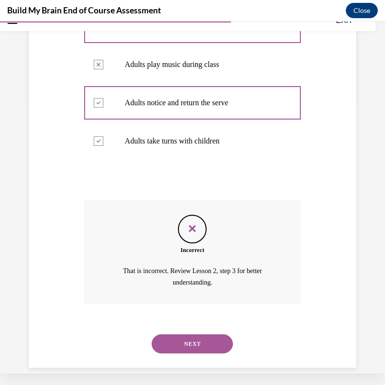
scroll to position [275, 0]
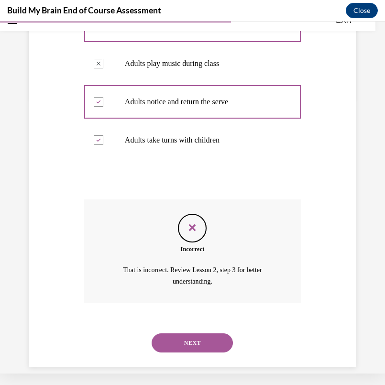
click at [195, 333] on button "NEXT" at bounding box center [192, 342] width 81 height 19
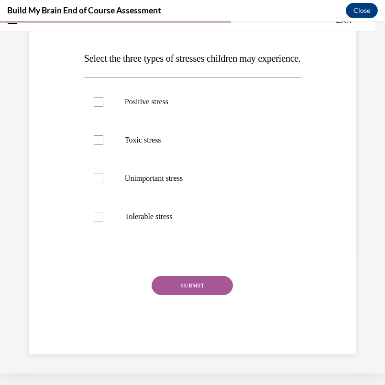
scroll to position [0, 0]
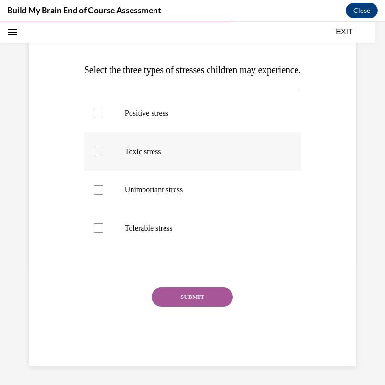
click at [118, 160] on label "Toxic stress" at bounding box center [192, 151] width 217 height 38
click at [103, 156] on input "Toxic stress" at bounding box center [99, 152] width 10 height 10
click at [114, 147] on label "Toxic stress" at bounding box center [192, 151] width 217 height 38
click at [103, 147] on input "Toxic stress" at bounding box center [99, 152] width 10 height 10
click at [146, 266] on div "Question 07/10 Select the three types of stresses children may experience. Posi…" at bounding box center [192, 188] width 217 height 355
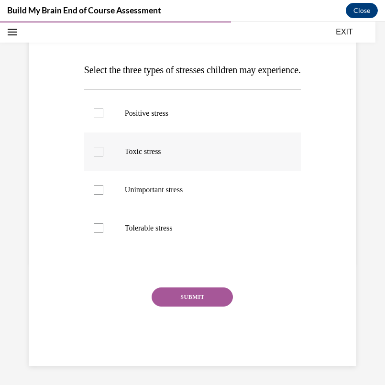
click at [97, 182] on ul "Positive stress Toxic stress Unimportant stress Tolerable stress" at bounding box center [192, 170] width 217 height 153
click at [96, 148] on label "Toxic stress" at bounding box center [192, 151] width 217 height 38
click at [96, 148] on input "Toxic stress" at bounding box center [99, 152] width 10 height 10
click at [100, 150] on label "Toxic stress" at bounding box center [192, 151] width 217 height 38
click at [100, 150] on input "Toxic stress" at bounding box center [99, 152] width 10 height 10
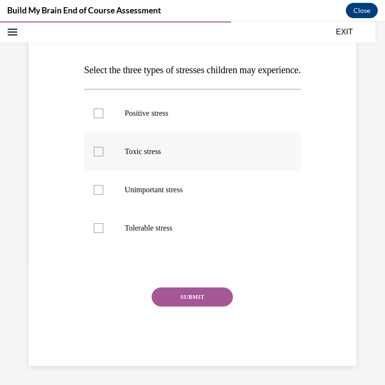
click at [99, 145] on label "Toxic stress" at bounding box center [192, 151] width 217 height 38
click at [99, 147] on input "Toxic stress" at bounding box center [99, 152] width 10 height 10
click at [99, 146] on label "Toxic stress" at bounding box center [192, 151] width 217 height 38
click at [99, 147] on input "Toxic stress" at bounding box center [99, 152] width 10 height 10
click at [99, 146] on label "Toxic stress" at bounding box center [192, 151] width 217 height 38
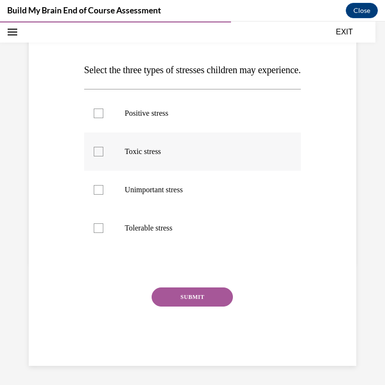
click at [99, 147] on input "Toxic stress" at bounding box center [99, 152] width 10 height 10
click at [101, 145] on label "Toxic stress" at bounding box center [192, 151] width 217 height 38
click at [101, 147] on input "Toxic stress" at bounding box center [99, 152] width 10 height 10
click at [166, 151] on label "Toxic stress" at bounding box center [192, 151] width 217 height 38
click at [103, 151] on input "Toxic stress" at bounding box center [99, 152] width 10 height 10
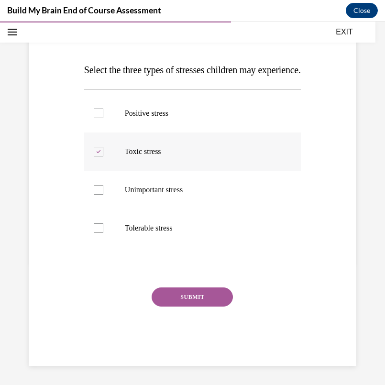
click at [152, 146] on label "Toxic stress" at bounding box center [192, 151] width 217 height 38
click at [103, 147] on input "Toxic stress" at bounding box center [99, 152] width 10 height 10
click at [93, 148] on label "Toxic stress" at bounding box center [192, 151] width 217 height 38
click at [94, 148] on input "Toxic stress" at bounding box center [99, 152] width 10 height 10
checkbox input "true"
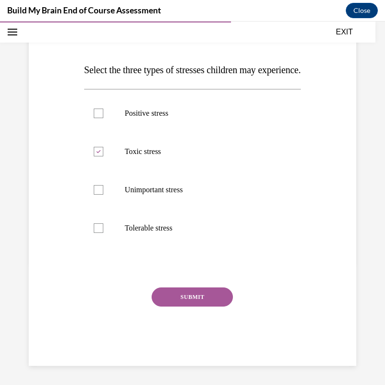
click at [101, 273] on div "Question 07/10 Select the three types of stresses children may experience. Posi…" at bounding box center [192, 188] width 217 height 355
click at [96, 247] on label "Tolerable stress" at bounding box center [192, 228] width 217 height 38
click at [96, 233] on input "Tolerable stress" at bounding box center [99, 228] width 10 height 10
checkbox input "true"
click at [101, 132] on label "Positive stress" at bounding box center [192, 113] width 217 height 38
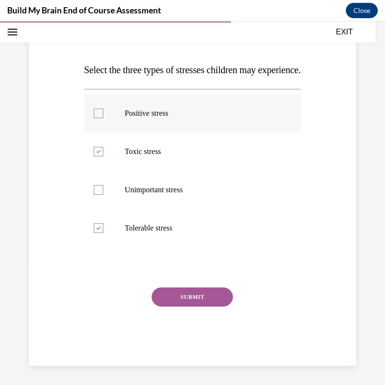
click at [101, 118] on input "Positive stress" at bounding box center [99, 114] width 10 height 10
checkbox input "true"
click at [183, 333] on div "SUBMIT" at bounding box center [192, 311] width 217 height 48
click at [183, 327] on div "SUBMIT" at bounding box center [192, 311] width 217 height 48
click at [182, 325] on div "SUBMIT" at bounding box center [192, 311] width 217 height 48
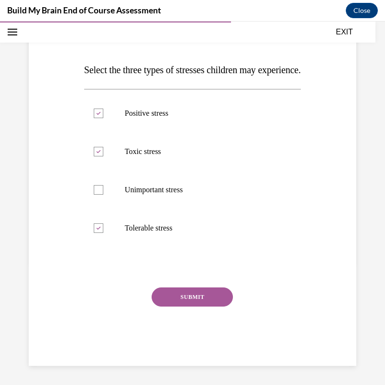
click at [196, 306] on button "SUBMIT" at bounding box center [192, 296] width 81 height 19
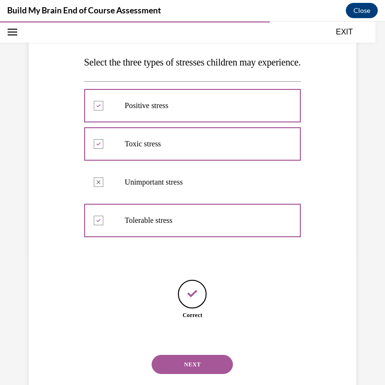
click at [196, 338] on button "SUBMIT" at bounding box center [192, 347] width 81 height 19
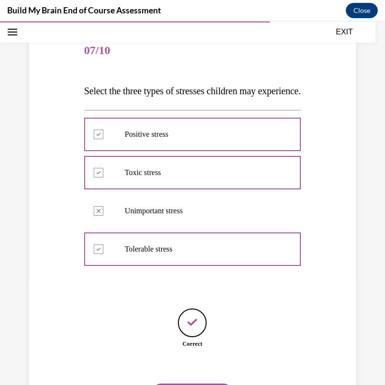
scroll to position [160, 0]
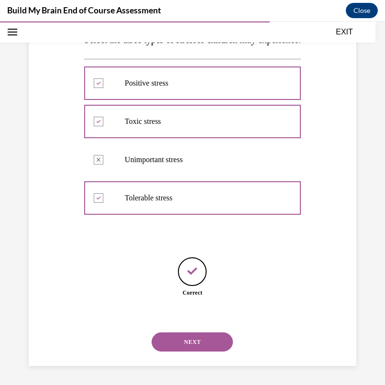
click at [181, 338] on button "NEXT" at bounding box center [192, 341] width 81 height 19
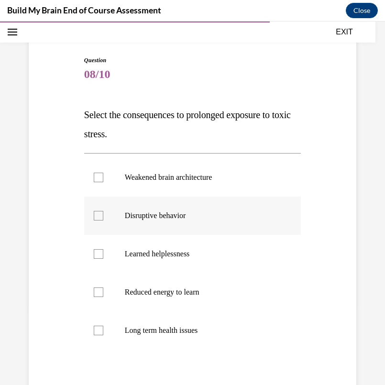
scroll to position [94, 0]
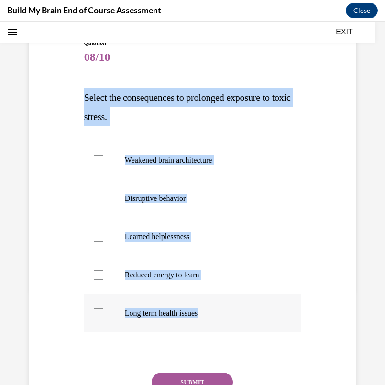
copy div "Select the consequences to prolonged exposure to toxic stress. Weakened brain a…"
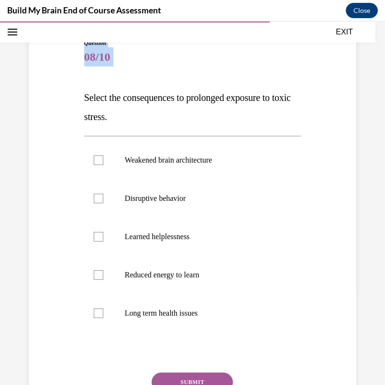
drag, startPoint x: 81, startPoint y: 87, endPoint x: 174, endPoint y: 37, distance: 105.0
click at [174, 37] on div "EXIT Build My Brain End of Course Assessment 100% COMPLETE End of Course Assess…" at bounding box center [192, 203] width 385 height 363
click at [183, 73] on div "Question 08/10 Select the consequences to prolonged exposure to toxic stress. W…" at bounding box center [192, 245] width 217 height 412
click at [144, 159] on p "Weakened brain architecture" at bounding box center [201, 160] width 152 height 10
click at [103, 159] on input "Weakened brain architecture" at bounding box center [99, 160] width 10 height 10
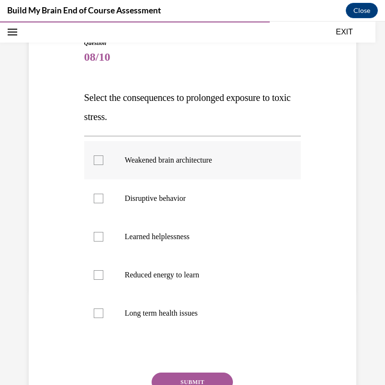
checkbox input "true"
click at [151, 203] on p "Disruptive behavior" at bounding box center [201, 199] width 152 height 10
click at [103, 203] on input "Disruptive behavior" at bounding box center [99, 199] width 10 height 10
checkbox input "true"
click at [168, 239] on p "Learned helplessness" at bounding box center [201, 237] width 152 height 10
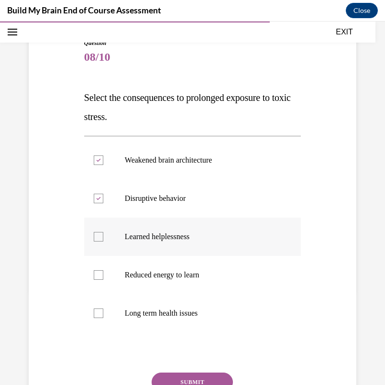
click at [103, 239] on input "Learned helplessness" at bounding box center [99, 237] width 10 height 10
checkbox input "true"
click at [168, 275] on p "Reduced energy to learn" at bounding box center [201, 275] width 152 height 10
click at [103, 275] on input "Reduced energy to learn" at bounding box center [99, 275] width 10 height 10
checkbox input "true"
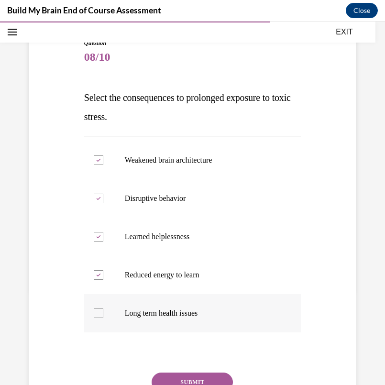
click at [160, 316] on p "Long term health issues" at bounding box center [201, 313] width 152 height 10
click at [103, 316] on input "Long term health issues" at bounding box center [99, 313] width 10 height 10
checkbox input "true"
click at [188, 381] on button "SUBMIT" at bounding box center [192, 381] width 81 height 19
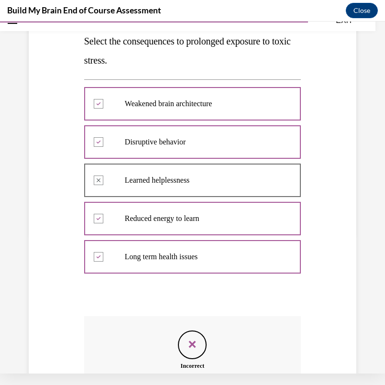
scroll to position [256, 0]
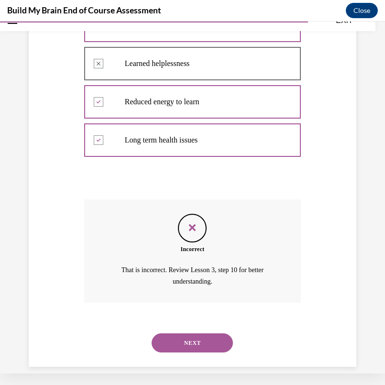
click at [188, 333] on button "NEXT" at bounding box center [192, 342] width 81 height 19
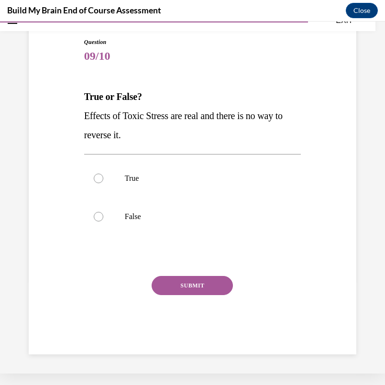
scroll to position [67, 0]
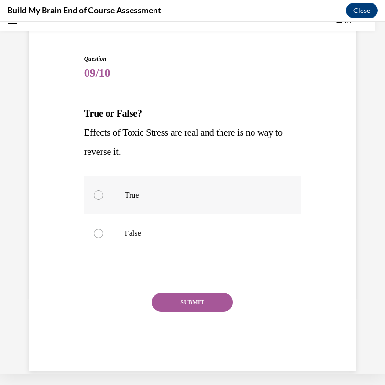
click at [133, 197] on p "True" at bounding box center [201, 195] width 152 height 10
click at [103, 197] on input "True" at bounding box center [99, 195] width 10 height 10
radio input "true"
drag, startPoint x: 86, startPoint y: 109, endPoint x: 126, endPoint y: 161, distance: 65.1
click at [126, 161] on div "True or False? Effects of Toxic Stress are real and there is no way to reverse …" at bounding box center [192, 132] width 217 height 57
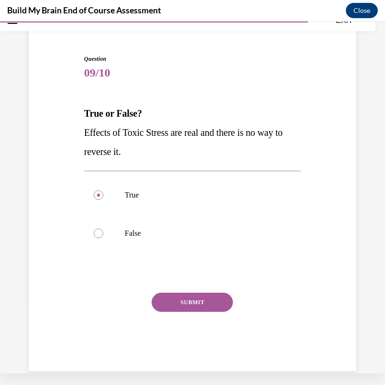
copy div "True or False? Effects of Toxic Stress are real and there is no way to reverse …"
click at [129, 228] on label "False" at bounding box center [192, 233] width 217 height 38
click at [103, 229] on input "False" at bounding box center [99, 234] width 10 height 10
radio input "true"
click at [181, 299] on button "SUBMIT" at bounding box center [192, 302] width 81 height 19
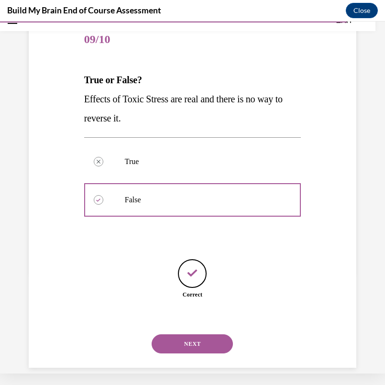
scroll to position [102, 0]
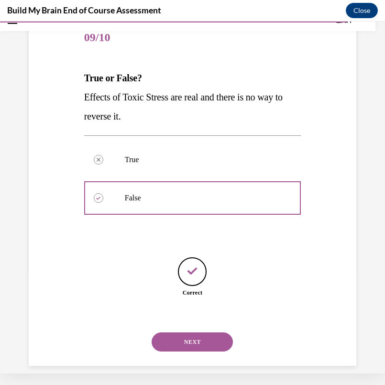
click at [181, 332] on button "NEXT" at bounding box center [192, 341] width 81 height 19
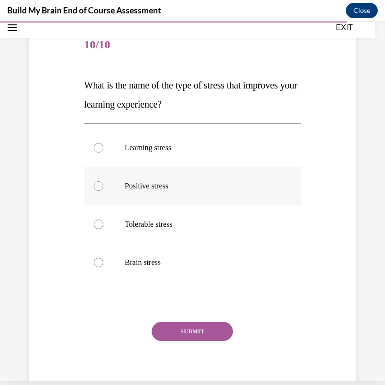
click at [125, 190] on p "Positive stress" at bounding box center [201, 186] width 152 height 10
click at [103, 190] on input "Positive stress" at bounding box center [99, 186] width 10 height 10
radio input "true"
click at [175, 320] on div "Question 10/10 What is the name of the type of stress that improves your learni…" at bounding box center [192, 213] width 217 height 374
click at [176, 334] on button "SUBMIT" at bounding box center [192, 331] width 81 height 19
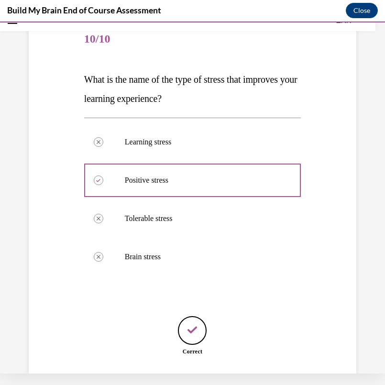
scroll to position [160, 0]
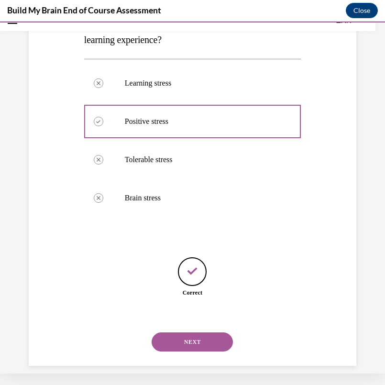
click at [190, 340] on div "NEXT" at bounding box center [192, 342] width 217 height 38
click at [187, 335] on button "NEXT" at bounding box center [192, 341] width 81 height 19
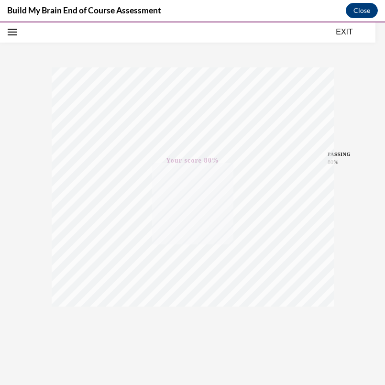
scroll to position [127, 0]
click at [345, 32] on button "EXIT" at bounding box center [344, 31] width 57 height 11
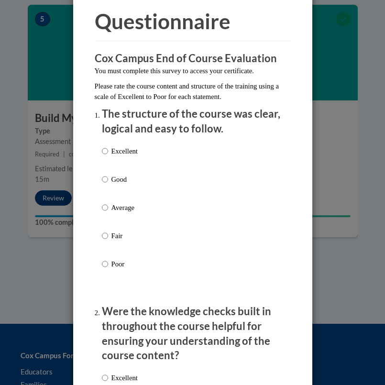
scroll to position [81, 0]
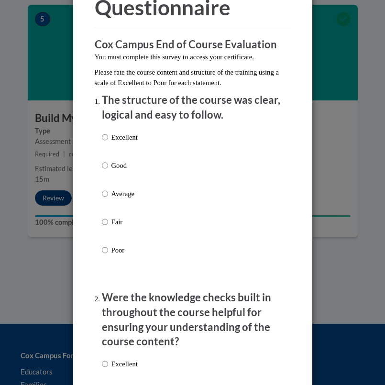
click at [118, 133] on p "Excellent" at bounding box center [124, 137] width 26 height 11
click at [108, 133] on input "Excellent" at bounding box center [105, 137] width 6 height 11
radio input "true"
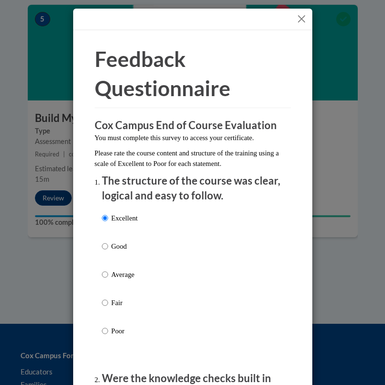
scroll to position [0, 0]
click at [311, 16] on div at bounding box center [192, 20] width 239 height 22
click at [304, 16] on button "Close" at bounding box center [301, 19] width 12 height 12
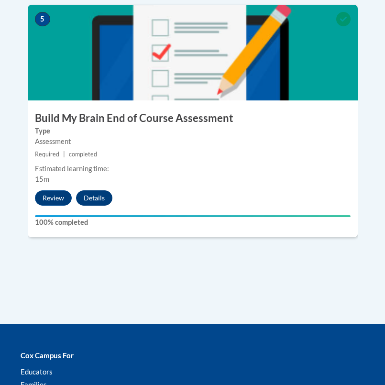
click at [96, 190] on button "Details" at bounding box center [94, 197] width 36 height 15
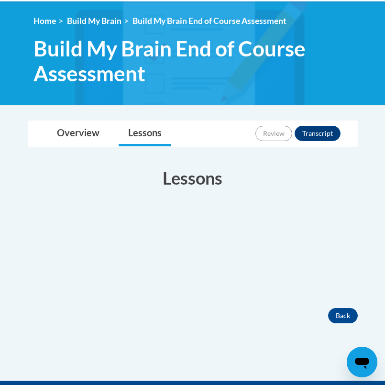
click at [79, 150] on div "Toggle navigation Overview Lessons Review Transcript Overview Course Descriptio…" at bounding box center [193, 221] width 344 height 202
click at [74, 139] on link "Overview" at bounding box center [78, 133] width 62 height 25
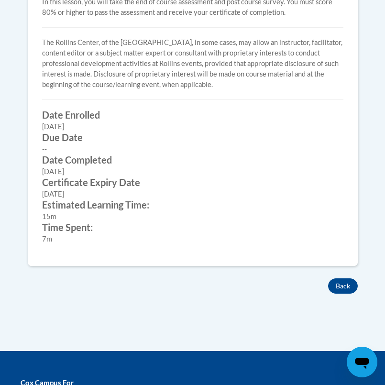
scroll to position [531, 0]
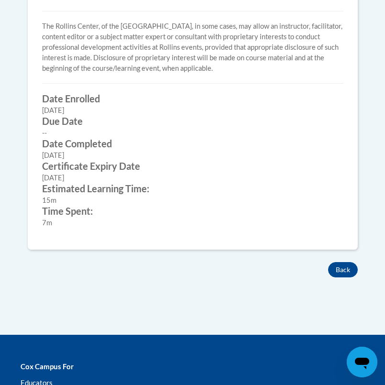
click at [76, 208] on label "Time Spent:" at bounding box center [192, 211] width 301 height 11
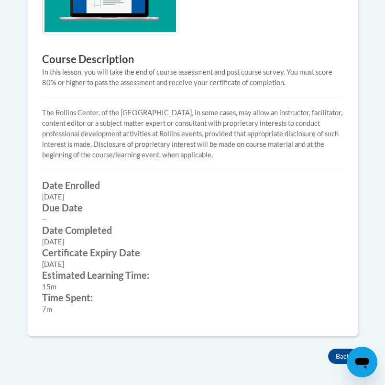
scroll to position [443, 0]
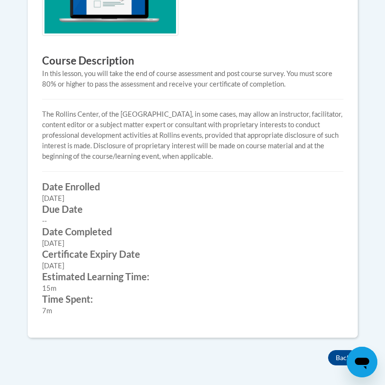
click at [151, 97] on div "Course Description In this lesson, you will take the end of course assessment a…" at bounding box center [193, 128] width 316 height 392
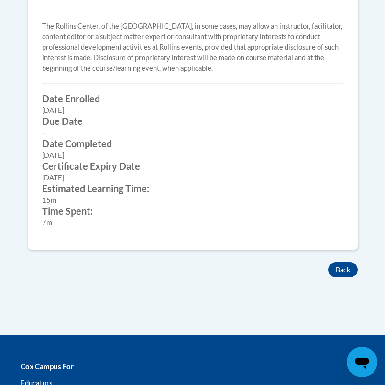
scroll to position [601, 0]
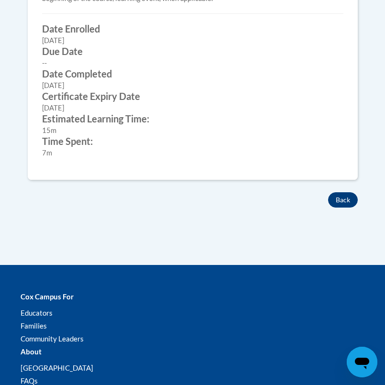
click at [344, 202] on button "Back" at bounding box center [343, 199] width 30 height 15
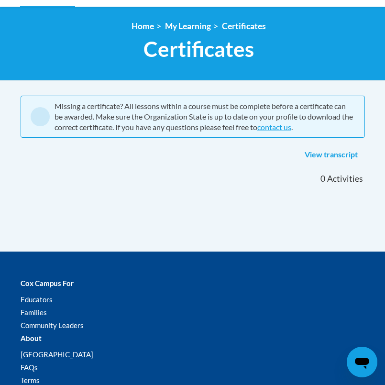
scroll to position [143, 0]
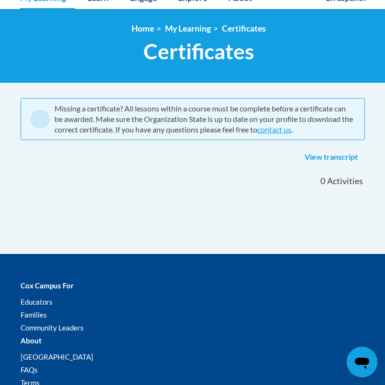
click at [333, 160] on link "View transcript" at bounding box center [330, 157] width 67 height 15
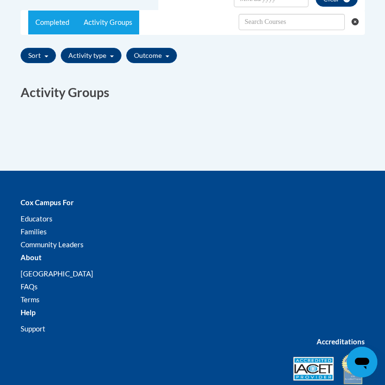
scroll to position [349, 0]
click at [55, 21] on link "Completed" at bounding box center [52, 23] width 48 height 24
